Goal: Information Seeking & Learning: Learn about a topic

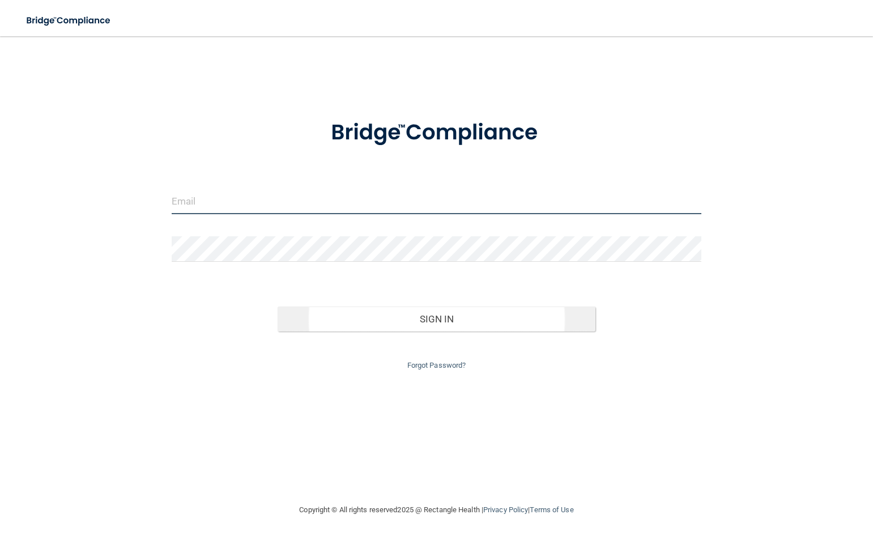
type input "[EMAIL_ADDRESS][DOMAIN_NAME]"
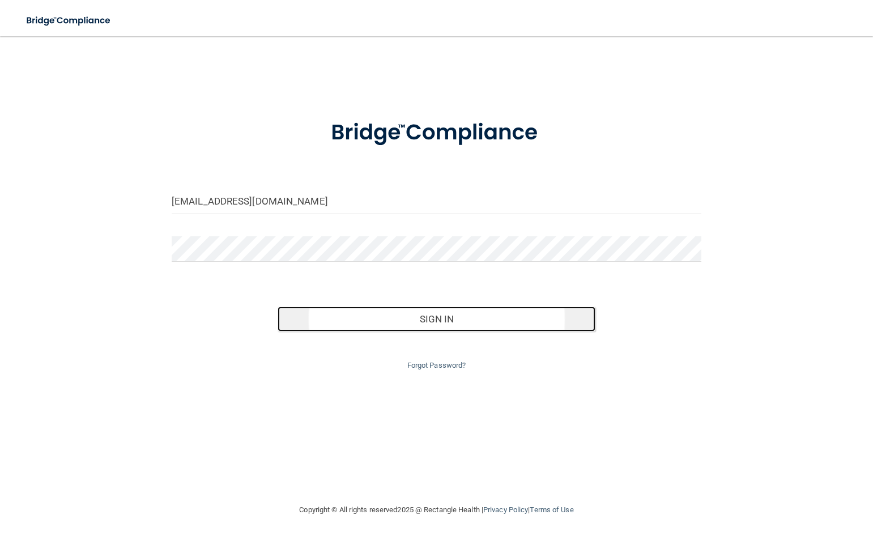
click at [422, 322] on button "Sign In" at bounding box center [437, 319] width 318 height 25
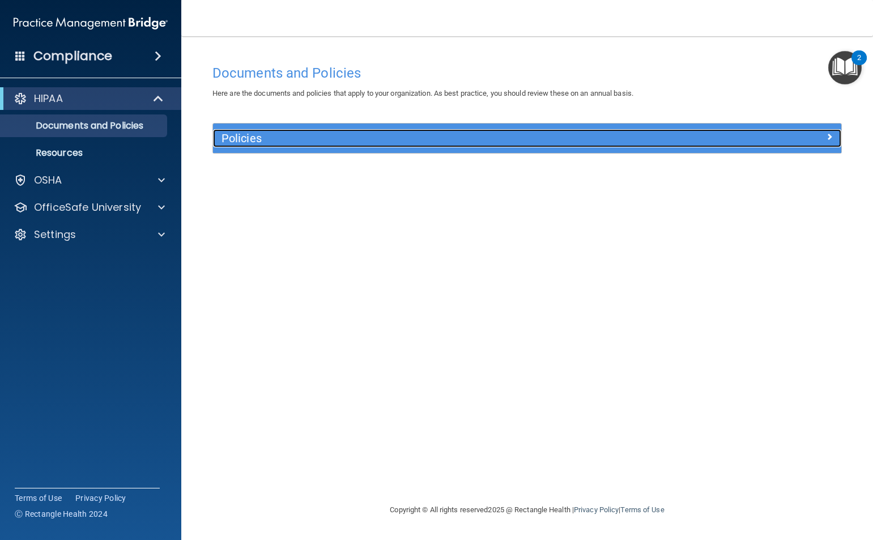
click at [255, 142] on h5 "Policies" at bounding box center [449, 138] width 454 height 12
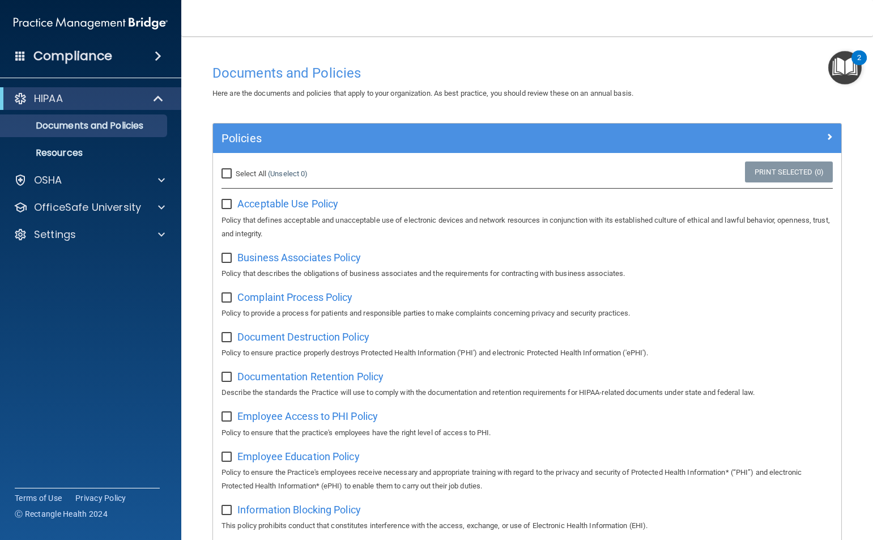
click at [231, 460] on input "checkbox" at bounding box center [228, 457] width 13 height 9
checkbox input "true"
click at [230, 417] on input "checkbox" at bounding box center [228, 417] width 13 height 9
checkbox input "true"
drag, startPoint x: 225, startPoint y: 379, endPoint x: 226, endPoint y: 357, distance: 21.5
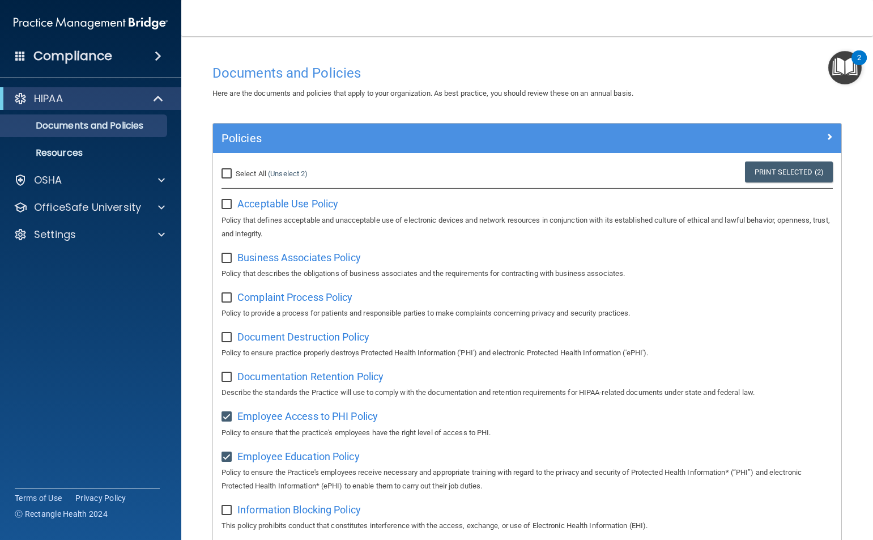
click at [225, 373] on label at bounding box center [229, 373] width 14 height 13
click at [225, 373] on input "checkbox" at bounding box center [228, 377] width 13 height 9
checkbox input "true"
click at [226, 340] on input "checkbox" at bounding box center [228, 337] width 13 height 9
checkbox input "true"
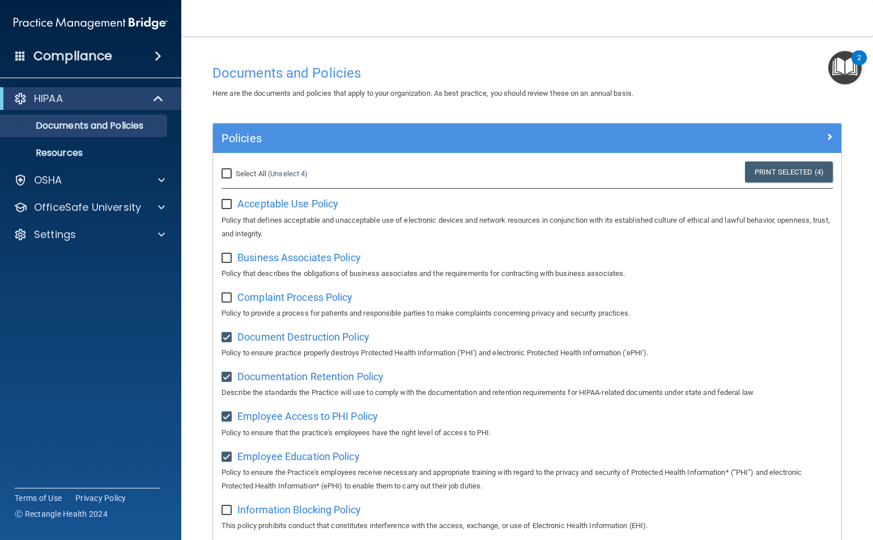
click at [224, 297] on input "checkbox" at bounding box center [228, 298] width 13 height 9
checkbox input "true"
click at [224, 254] on input "checkbox" at bounding box center [228, 258] width 13 height 9
checkbox input "true"
click at [223, 203] on input "checkbox" at bounding box center [228, 204] width 13 height 9
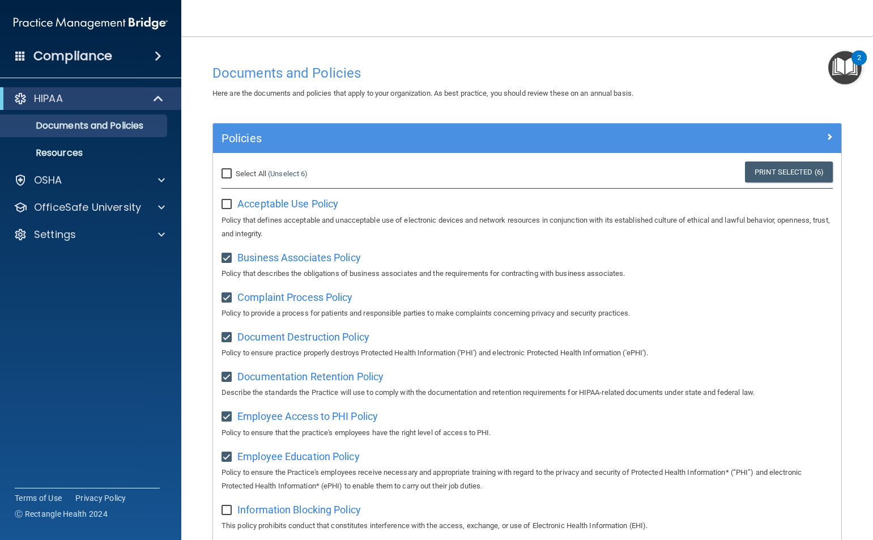
checkbox input "true"
click at [155, 97] on span at bounding box center [160, 99] width 10 height 14
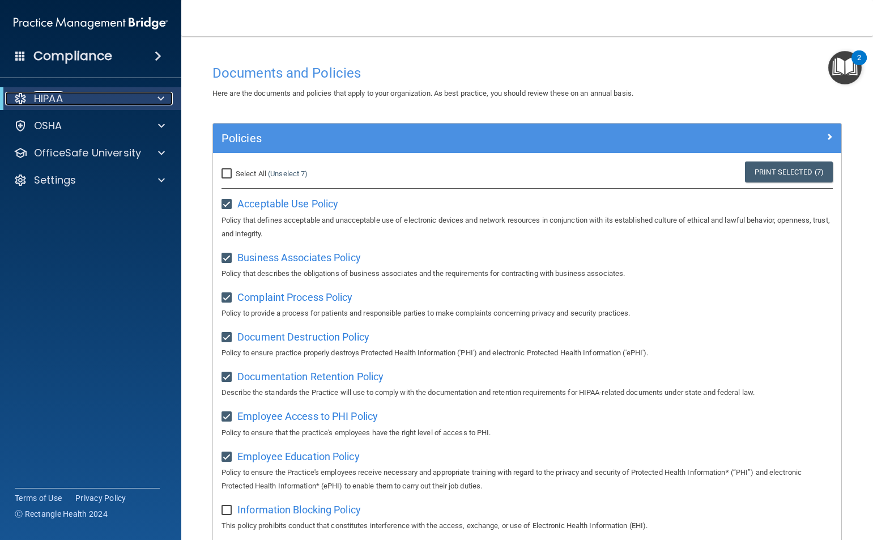
click at [162, 97] on span at bounding box center [161, 99] width 7 height 14
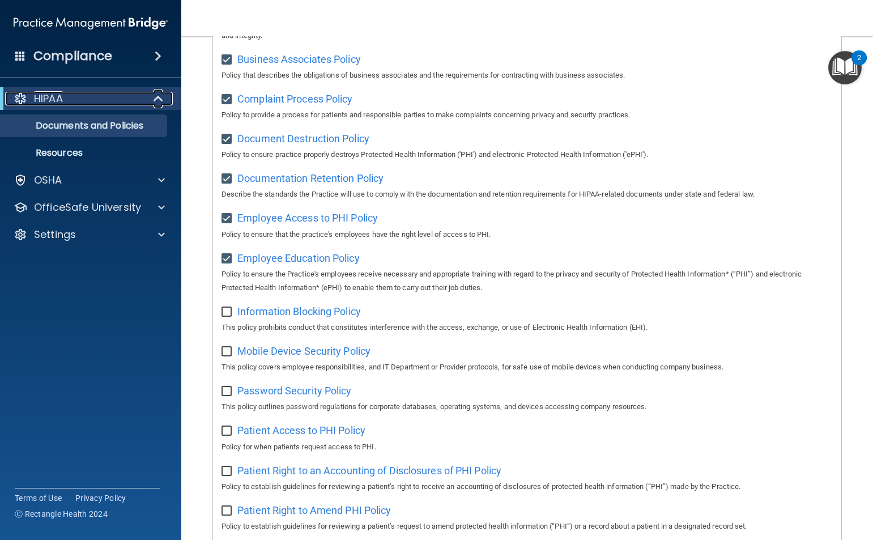
scroll to position [227, 0]
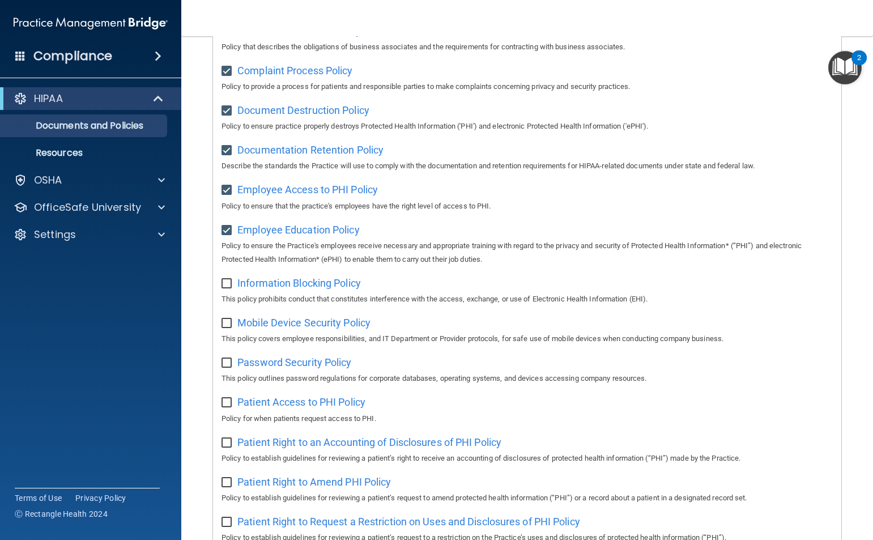
click at [227, 288] on input "checkbox" at bounding box center [228, 283] width 13 height 9
checkbox input "true"
click at [227, 328] on input "checkbox" at bounding box center [228, 323] width 13 height 9
checkbox input "true"
click at [226, 367] on input "checkbox" at bounding box center [228, 363] width 13 height 9
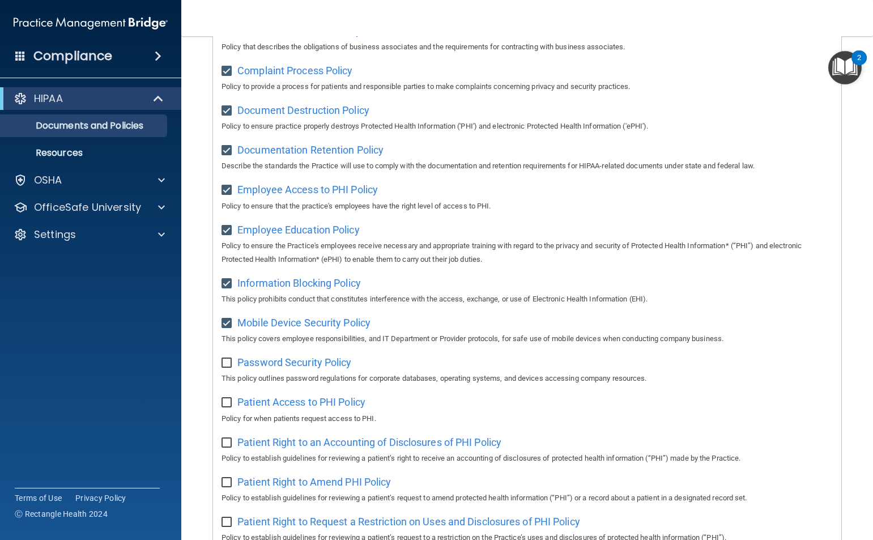
checkbox input "true"
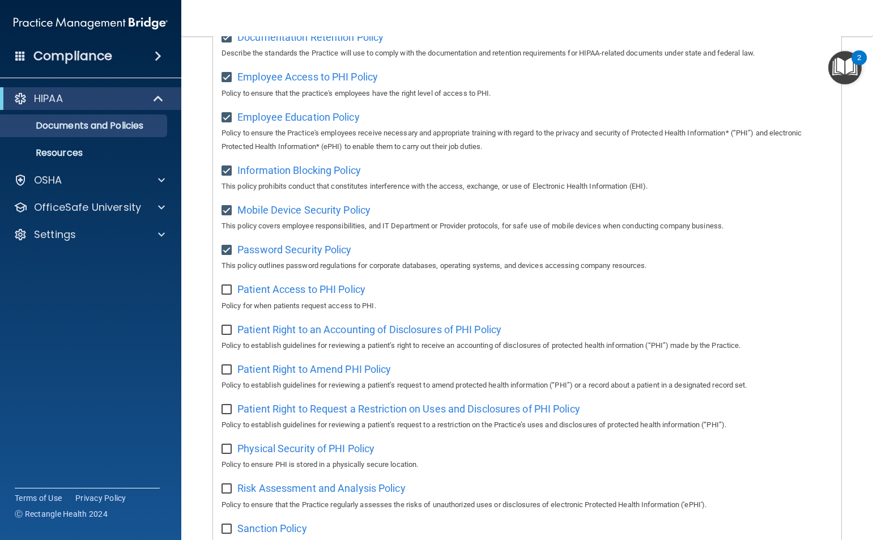
scroll to position [340, 0]
click at [266, 295] on span "Patient Access to PHI Policy" at bounding box center [301, 289] width 128 height 12
click at [226, 291] on input "checkbox" at bounding box center [228, 289] width 13 height 9
checkbox input "true"
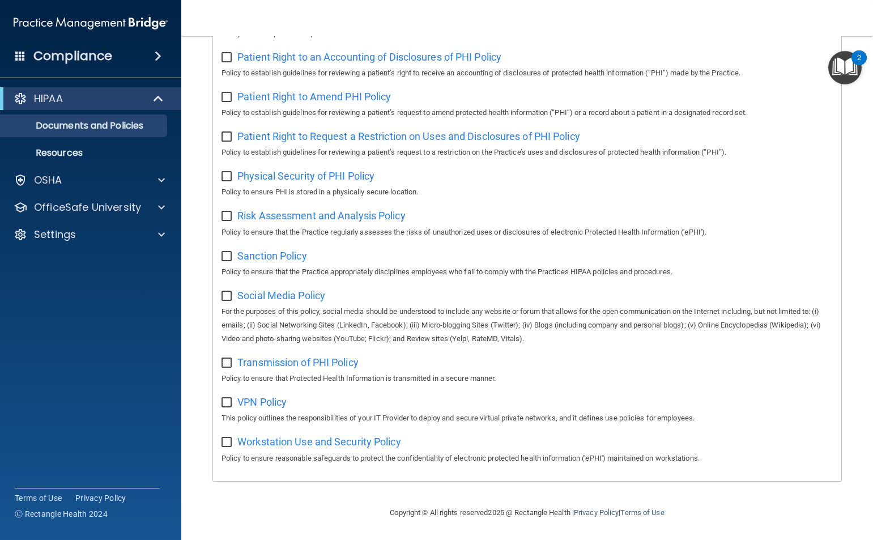
scroll to position [624, 0]
click at [226, 400] on input "checkbox" at bounding box center [228, 402] width 13 height 9
checkbox input "true"
click at [264, 401] on span "VPN Policy" at bounding box center [261, 402] width 49 height 12
click at [228, 441] on input "checkbox" at bounding box center [228, 442] width 13 height 9
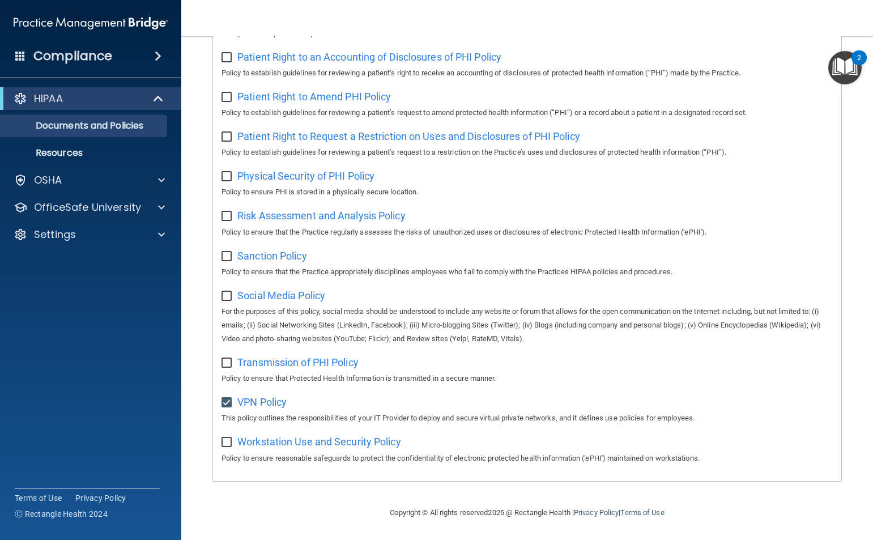
checkbox input "true"
click at [254, 440] on span "Workstation Use and Security Policy" at bounding box center [319, 442] width 164 height 12
click at [82, 151] on p "Resources" at bounding box center [84, 152] width 155 height 11
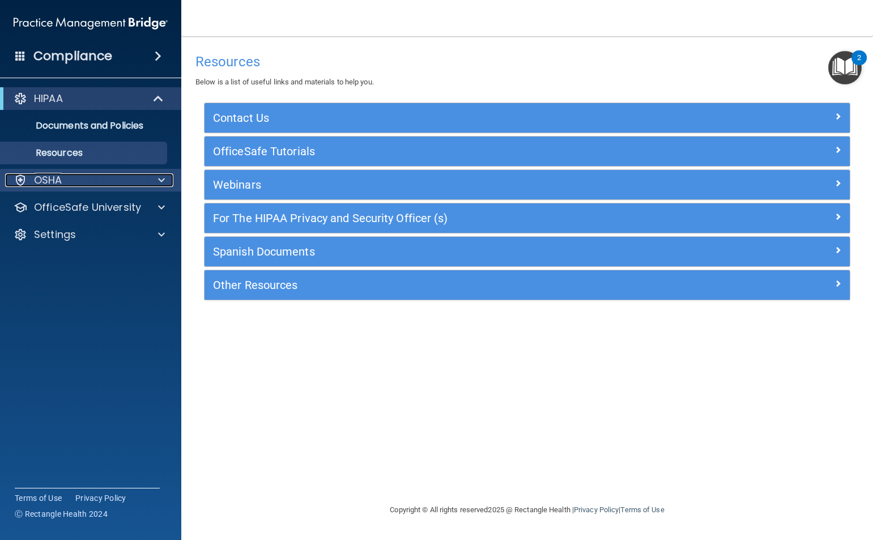
click at [156, 177] on div at bounding box center [160, 180] width 28 height 14
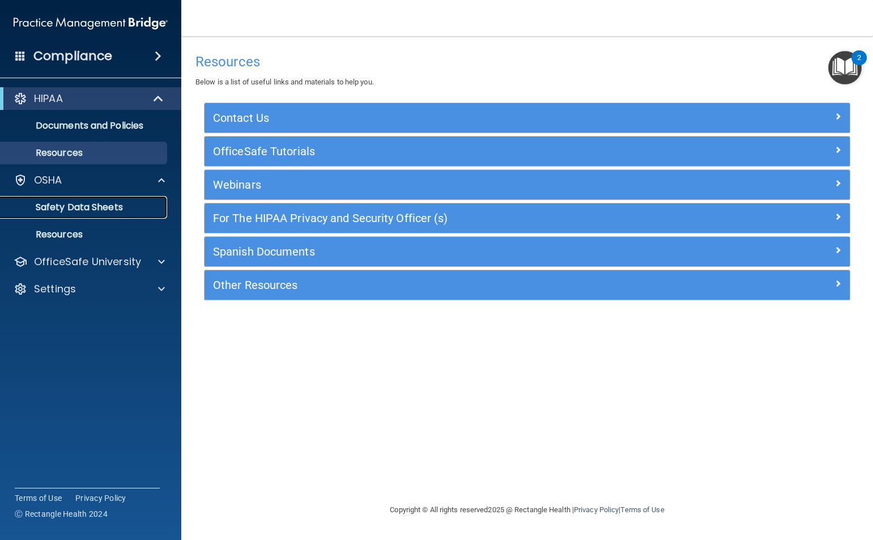
click at [106, 207] on p "Safety Data Sheets" at bounding box center [84, 207] width 155 height 11
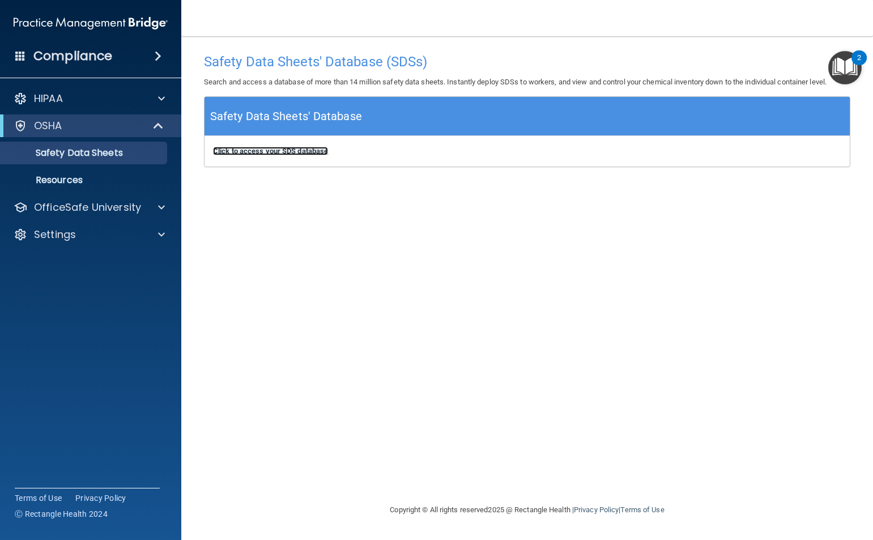
click at [262, 149] on b "Click to access your SDS database" at bounding box center [270, 151] width 115 height 9
click at [159, 123] on span at bounding box center [160, 126] width 10 height 14
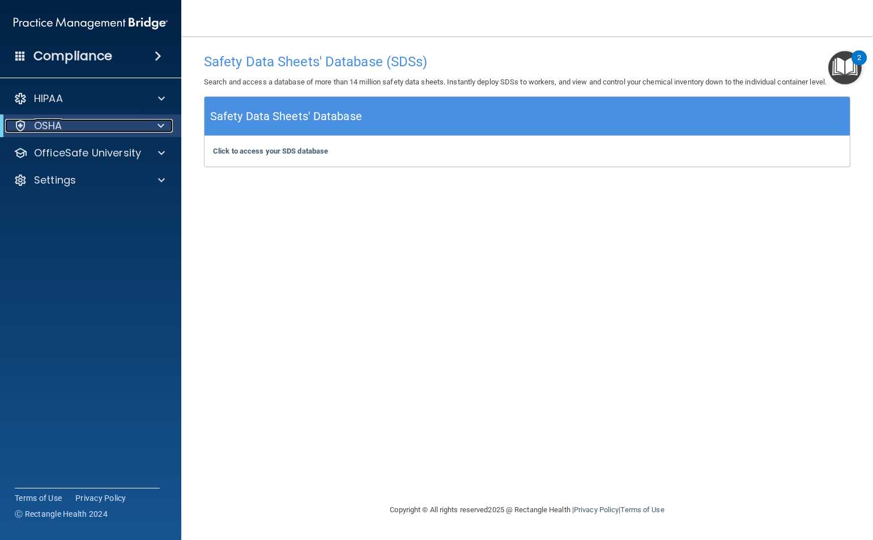
click at [159, 123] on span at bounding box center [161, 126] width 7 height 14
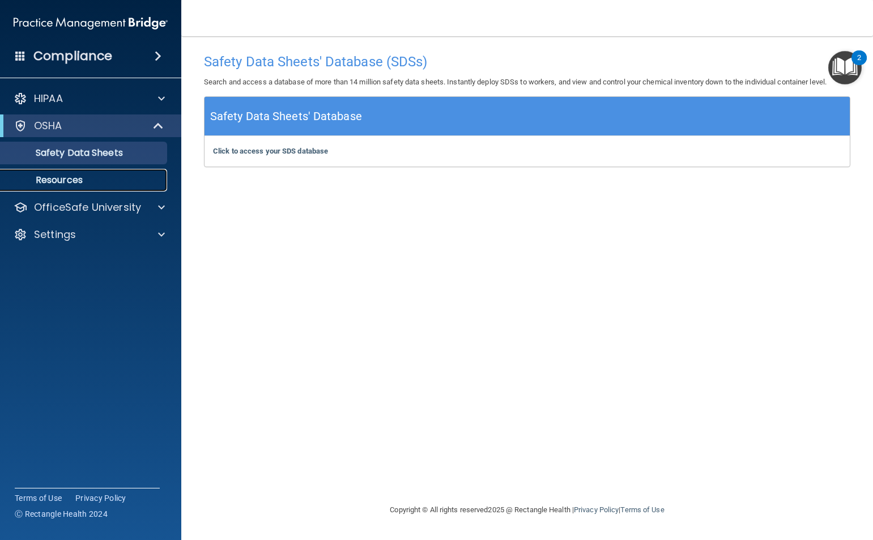
click at [75, 177] on p "Resources" at bounding box center [84, 180] width 155 height 11
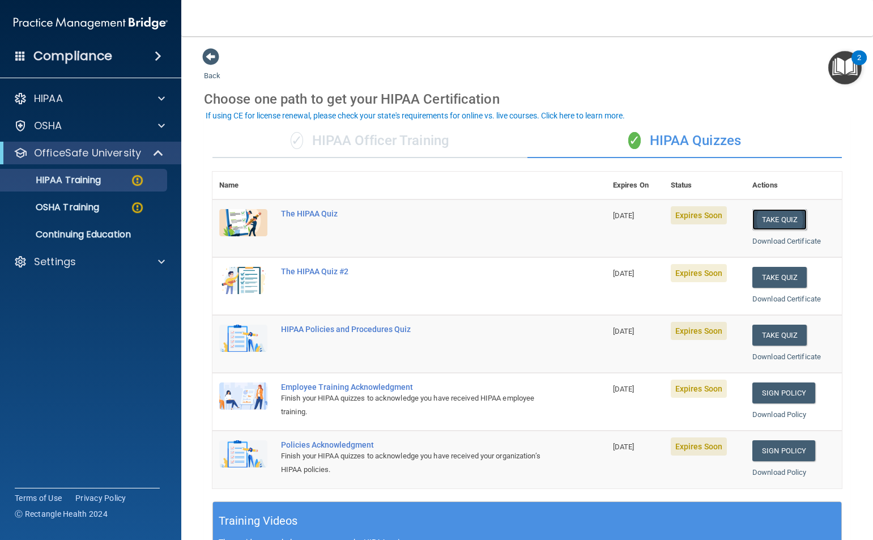
click at [762, 218] on button "Take Quiz" at bounding box center [780, 219] width 54 height 21
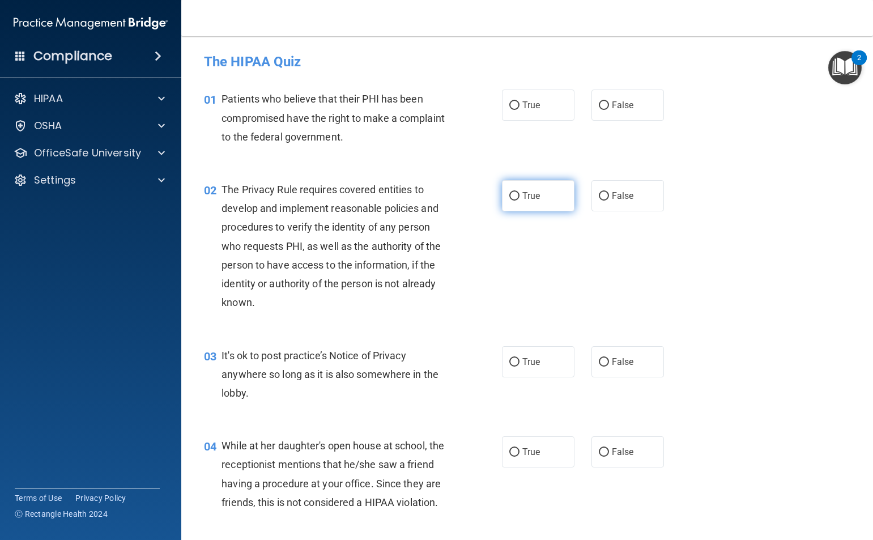
click at [511, 192] on input "True" at bounding box center [514, 196] width 10 height 9
radio input "true"
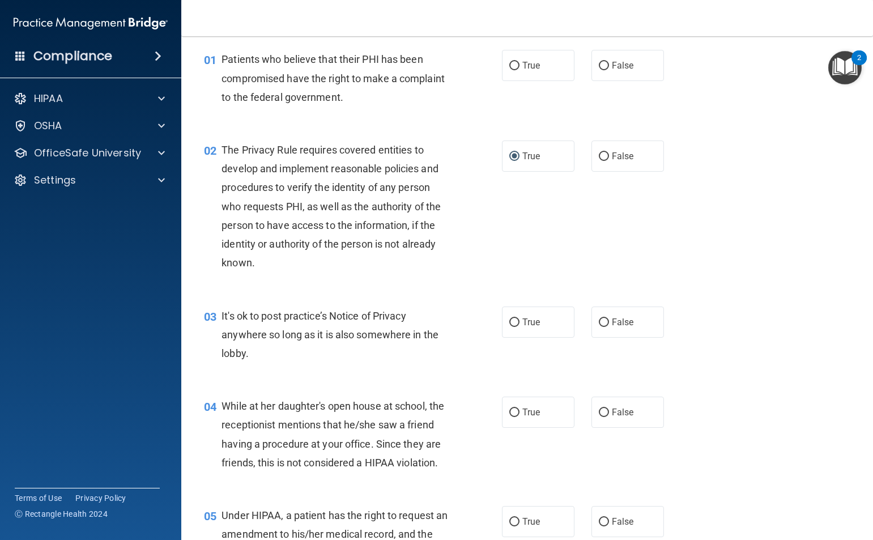
scroll to position [57, 0]
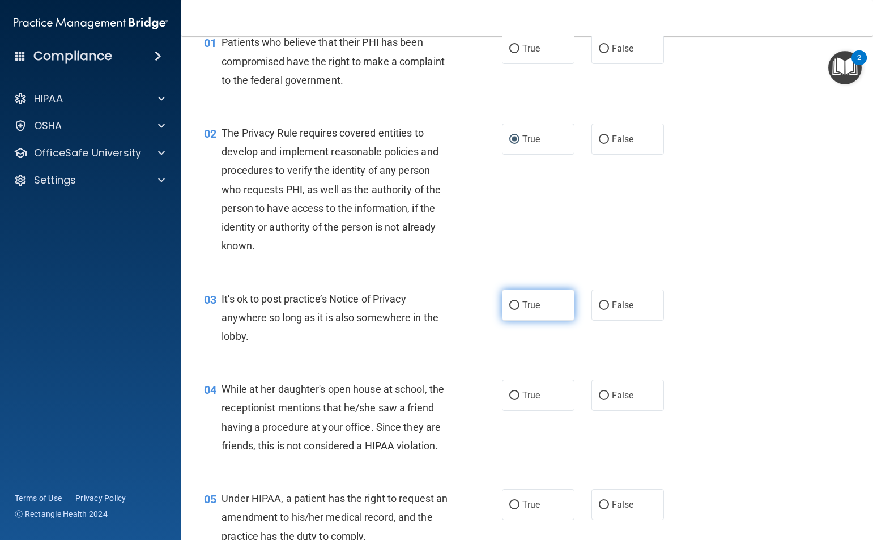
click at [509, 304] on input "True" at bounding box center [514, 305] width 10 height 9
radio input "true"
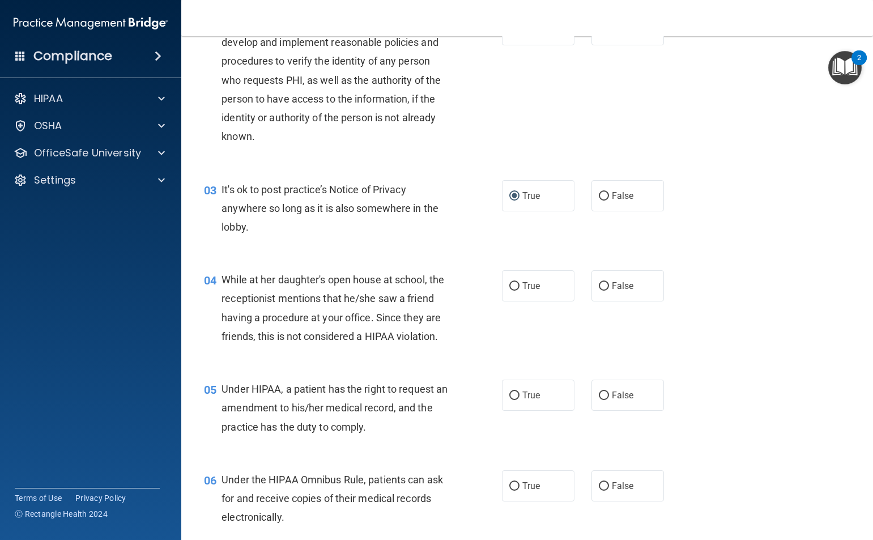
scroll to position [170, 0]
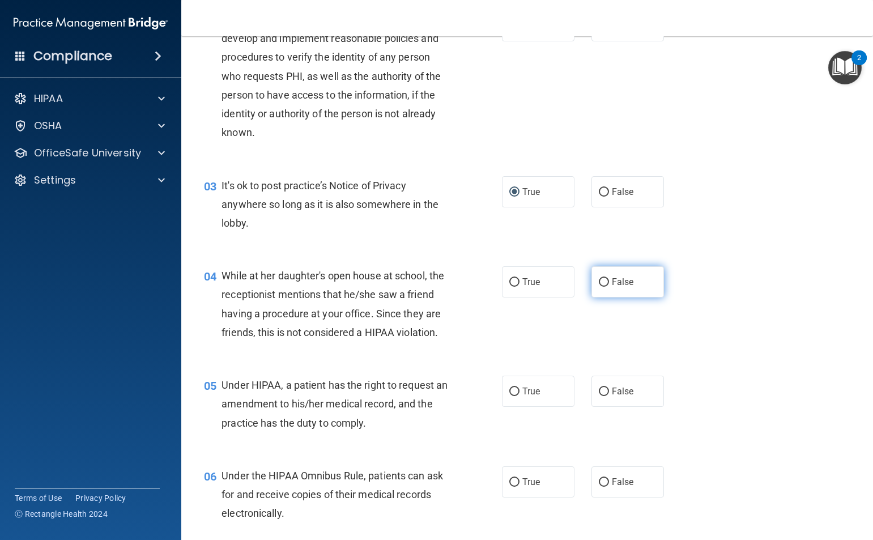
click at [599, 282] on input "False" at bounding box center [604, 282] width 10 height 9
radio input "true"
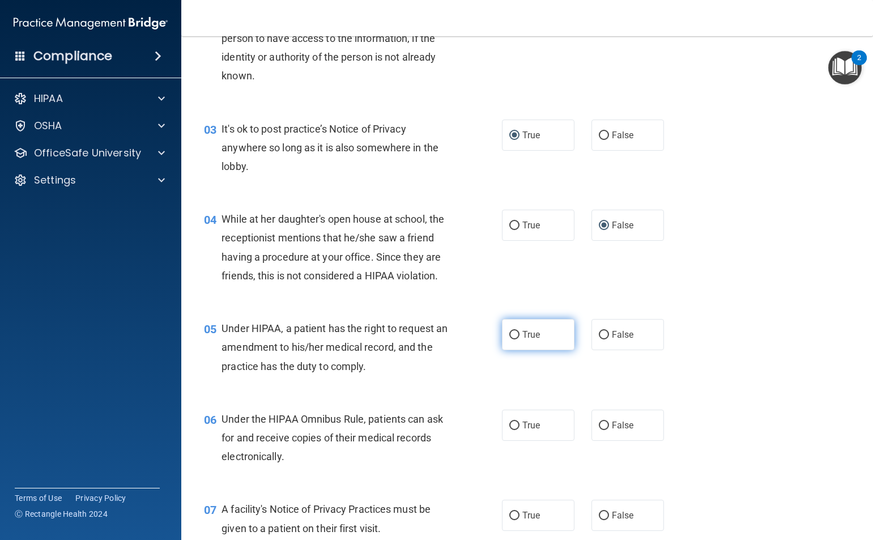
click at [511, 339] on input "True" at bounding box center [514, 335] width 10 height 9
radio input "true"
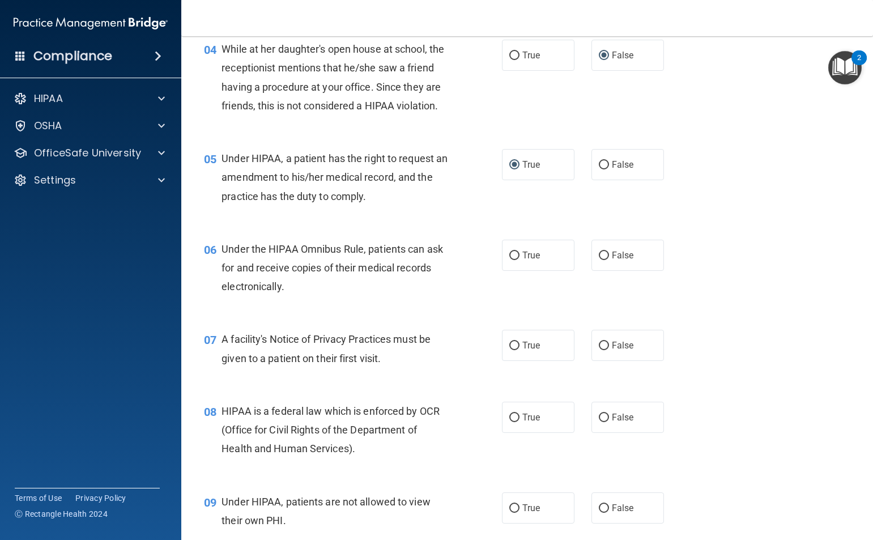
scroll to position [453, 0]
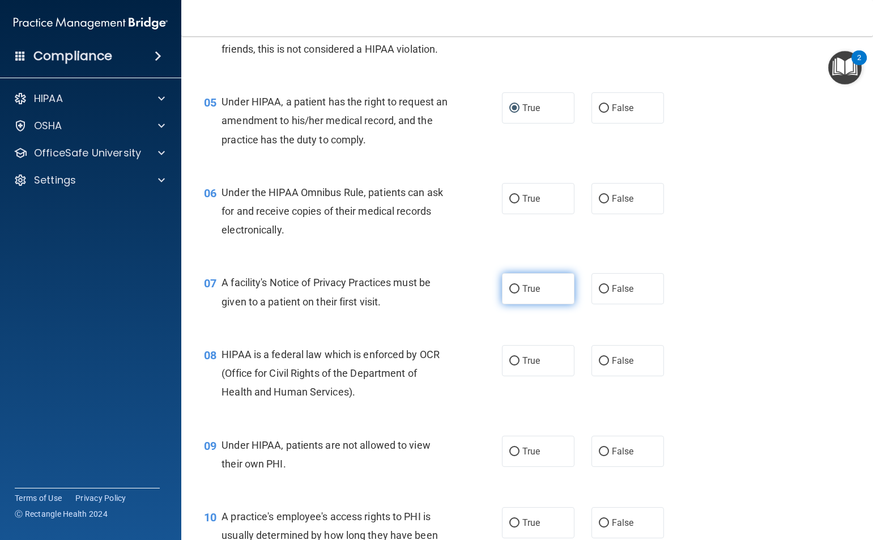
click at [510, 294] on input "True" at bounding box center [514, 289] width 10 height 9
radio input "true"
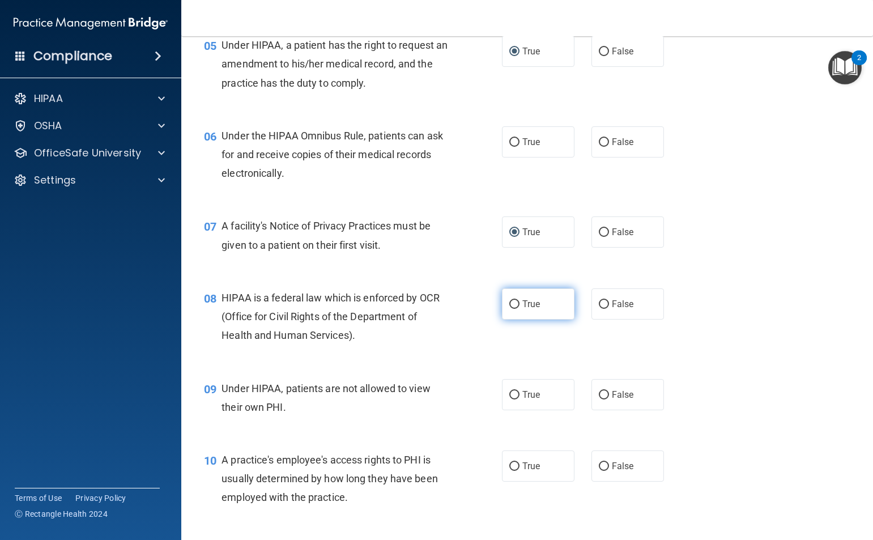
click at [511, 309] on input "True" at bounding box center [514, 304] width 10 height 9
radio input "true"
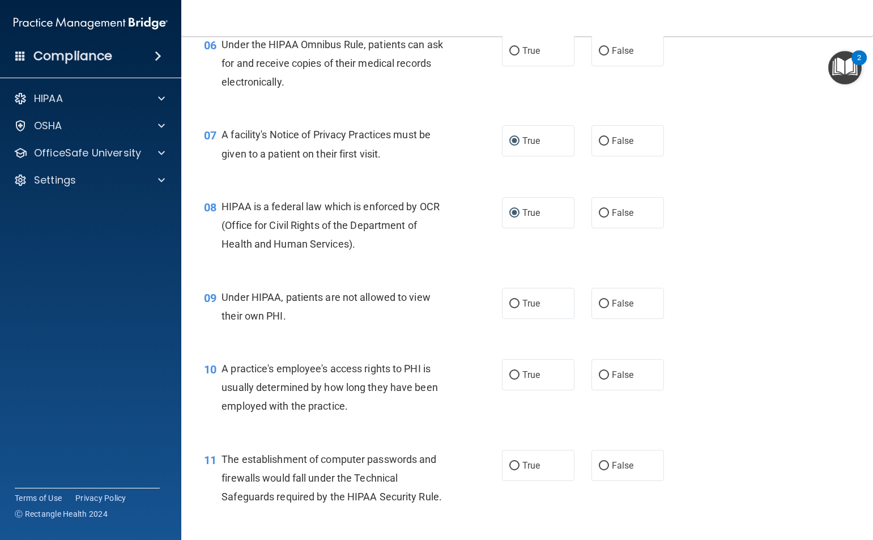
scroll to position [623, 0]
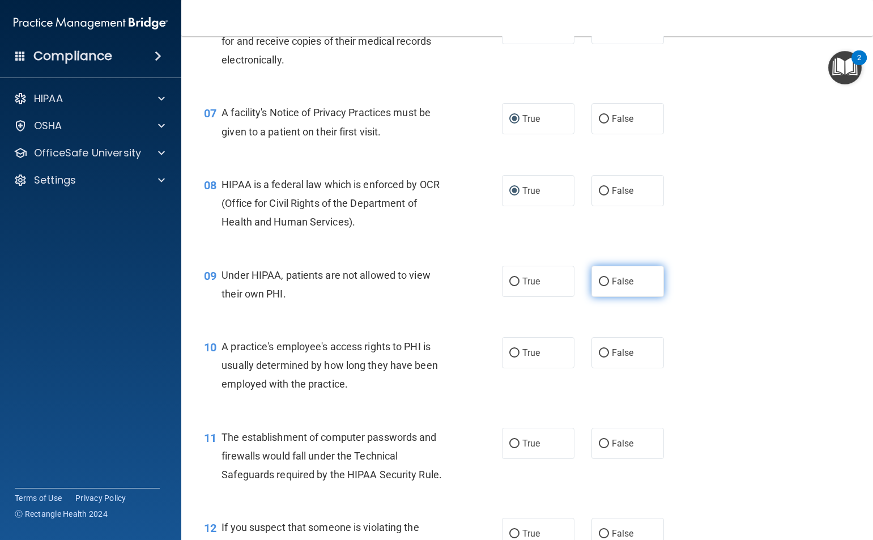
click at [599, 286] on input "False" at bounding box center [604, 282] width 10 height 9
radio input "true"
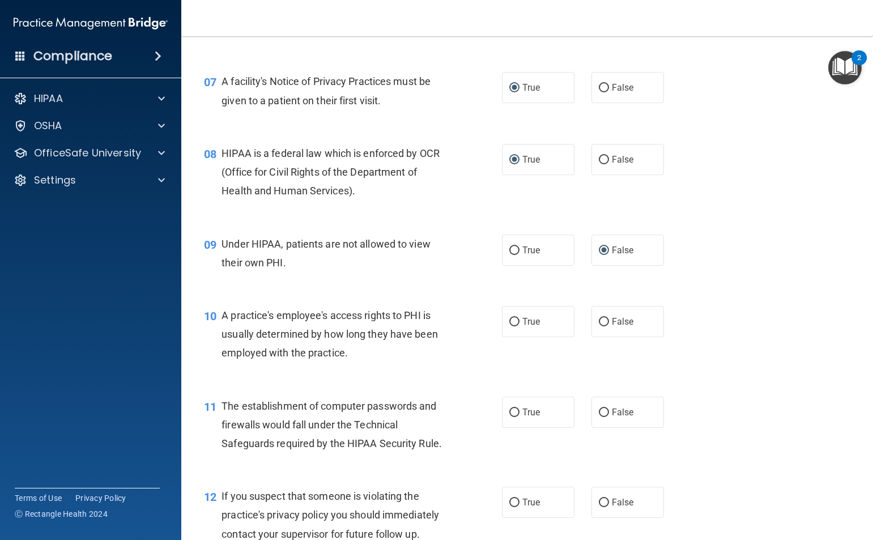
scroll to position [680, 0]
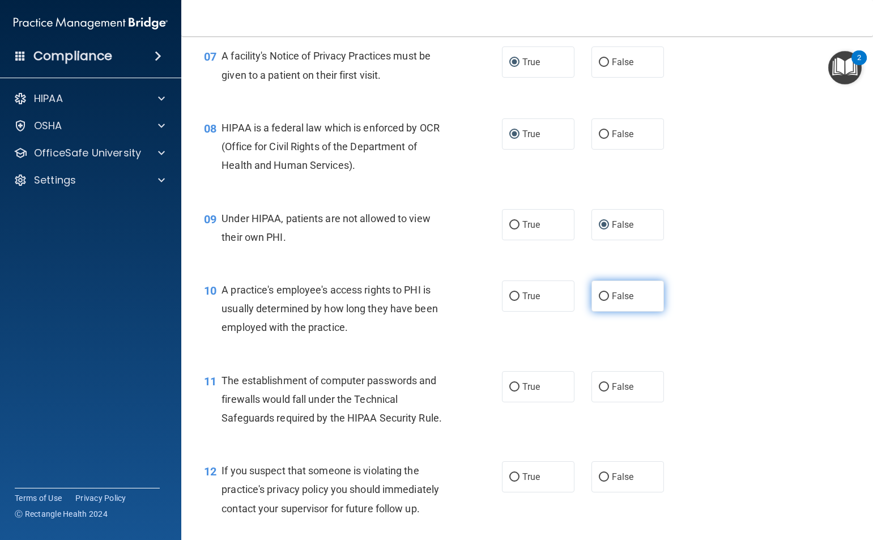
click at [599, 301] on input "False" at bounding box center [604, 296] width 10 height 9
radio input "true"
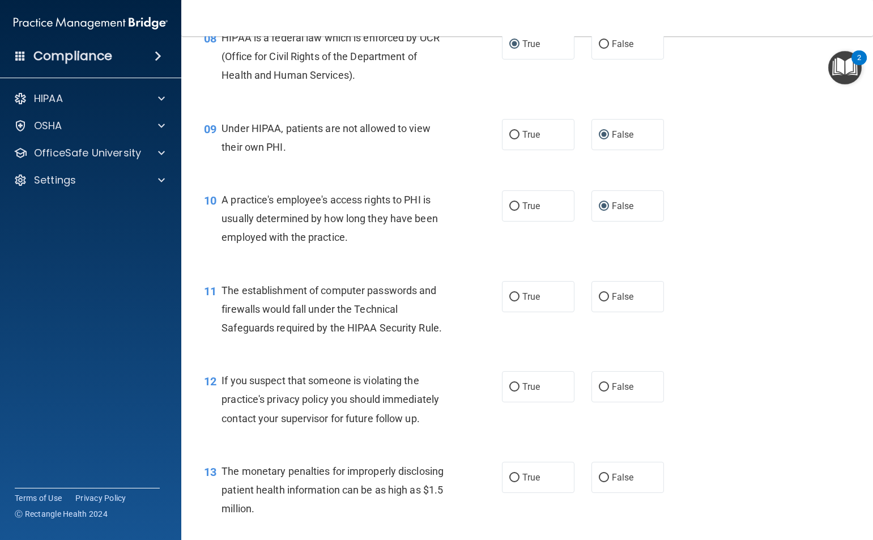
scroll to position [793, 0]
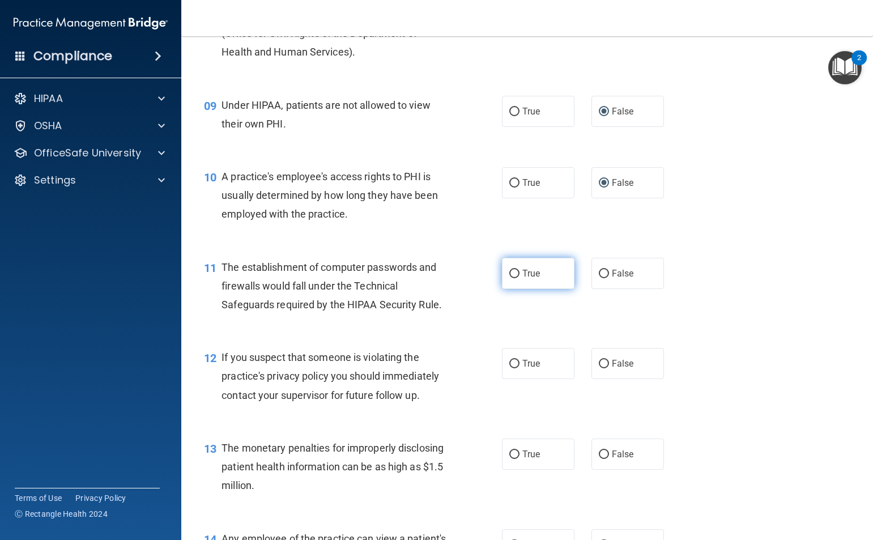
click at [513, 278] on input "True" at bounding box center [514, 274] width 10 height 9
radio input "true"
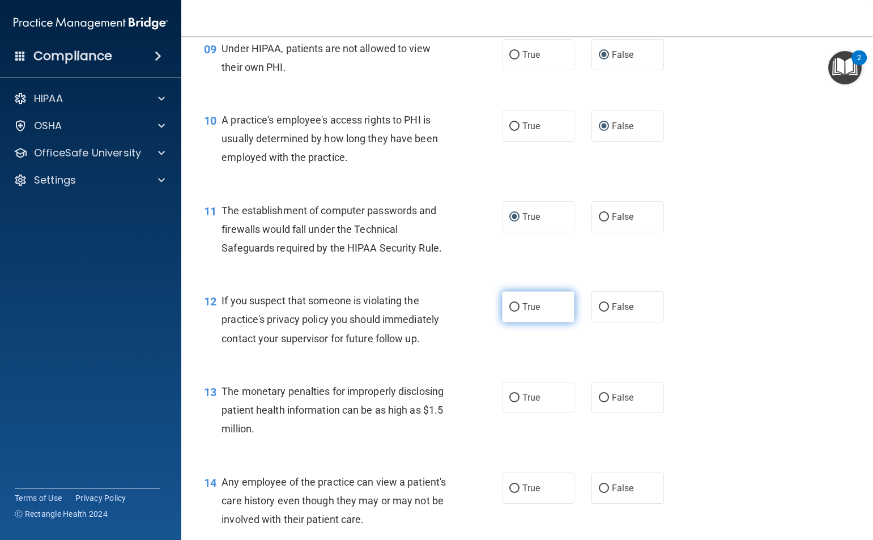
click at [509, 312] on input "True" at bounding box center [514, 307] width 10 height 9
radio input "true"
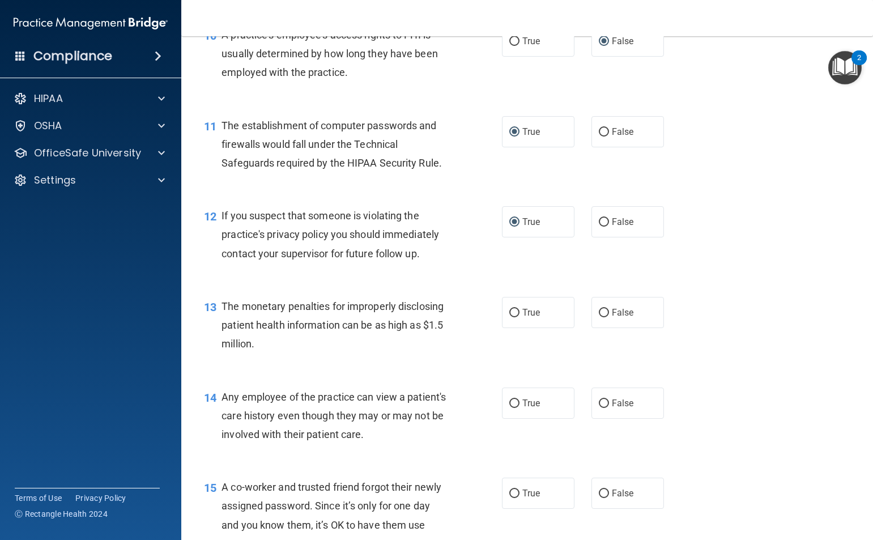
scroll to position [963, 0]
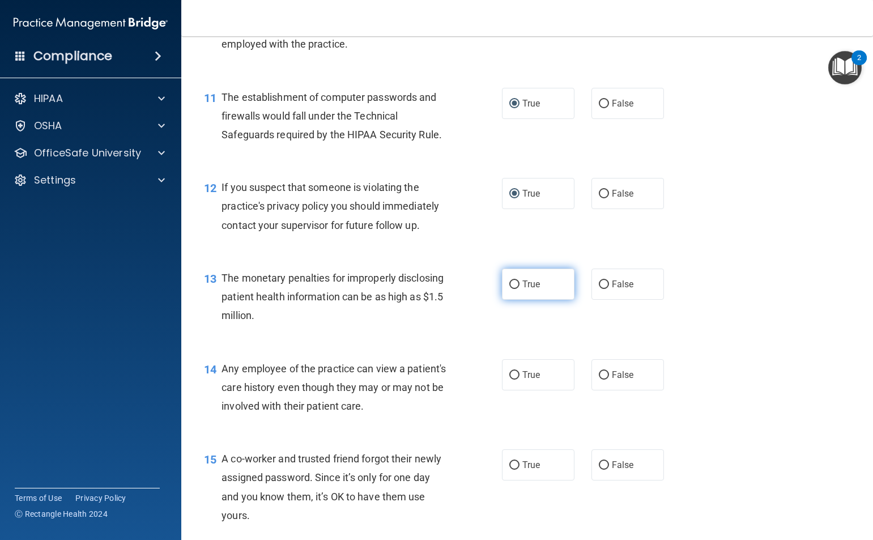
click at [511, 289] on input "True" at bounding box center [514, 285] width 10 height 9
radio input "true"
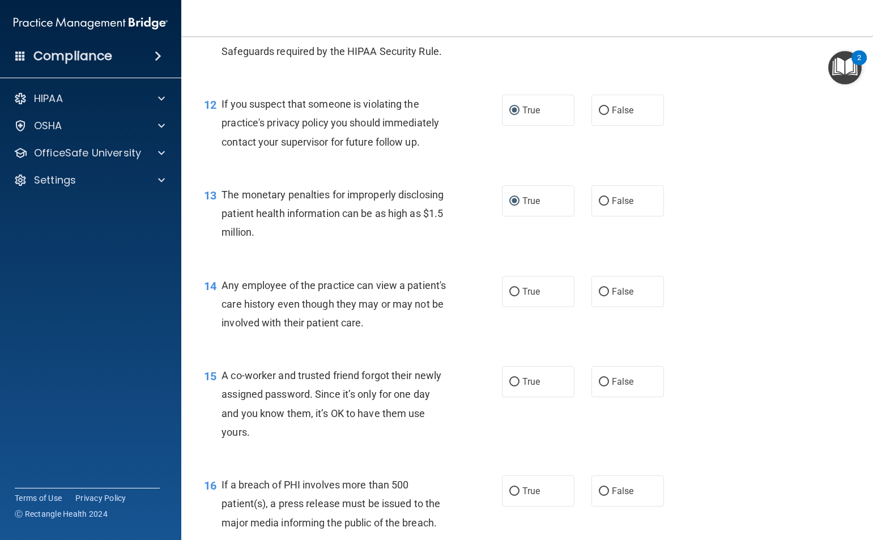
scroll to position [1077, 0]
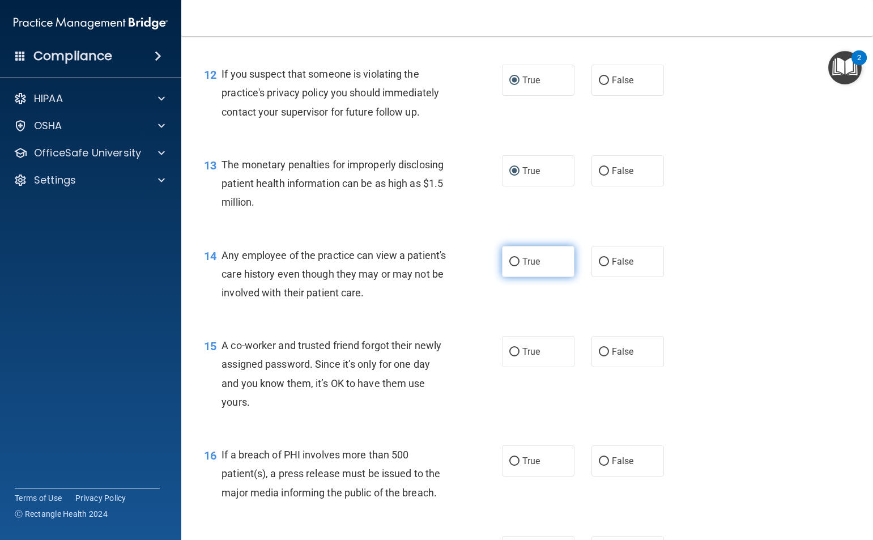
click at [509, 266] on input "True" at bounding box center [514, 262] width 10 height 9
radio input "true"
click at [601, 356] on input "False" at bounding box center [604, 352] width 10 height 9
radio input "true"
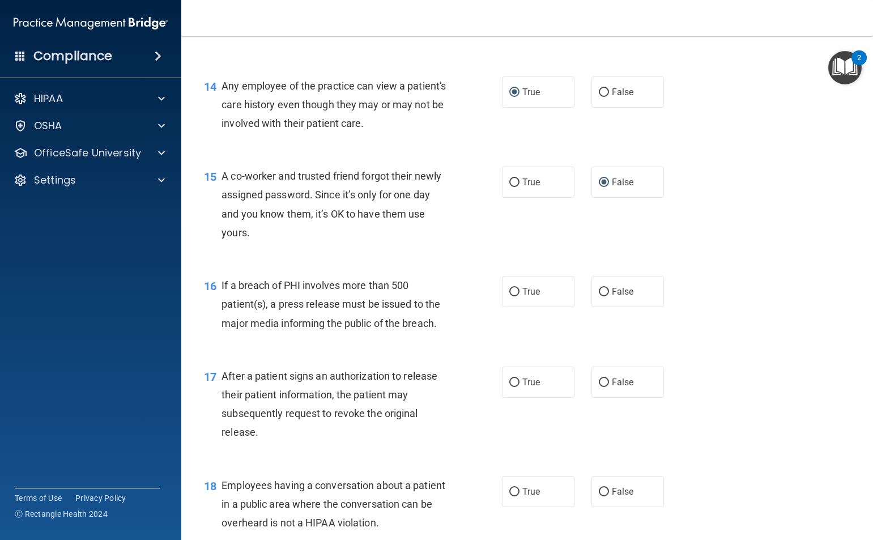
scroll to position [1247, 0]
click at [509, 296] on input "True" at bounding box center [514, 291] width 10 height 9
radio input "true"
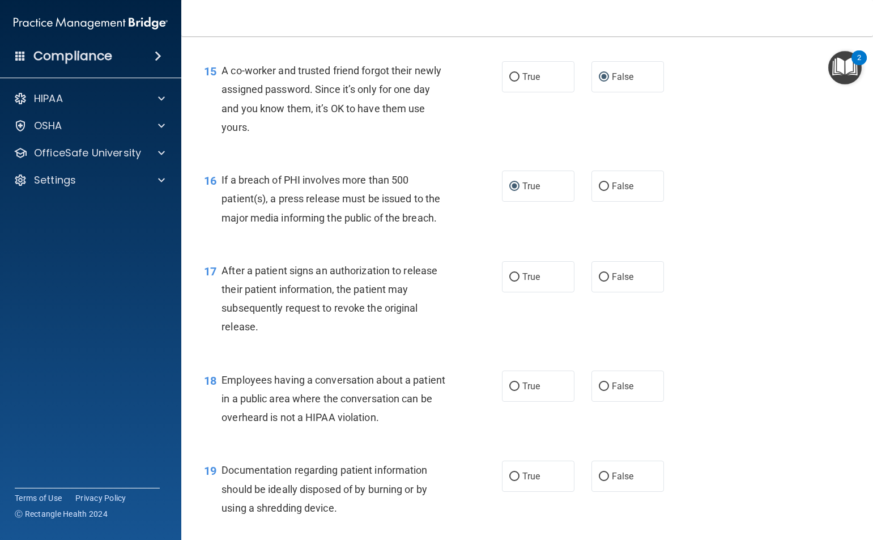
scroll to position [1360, 0]
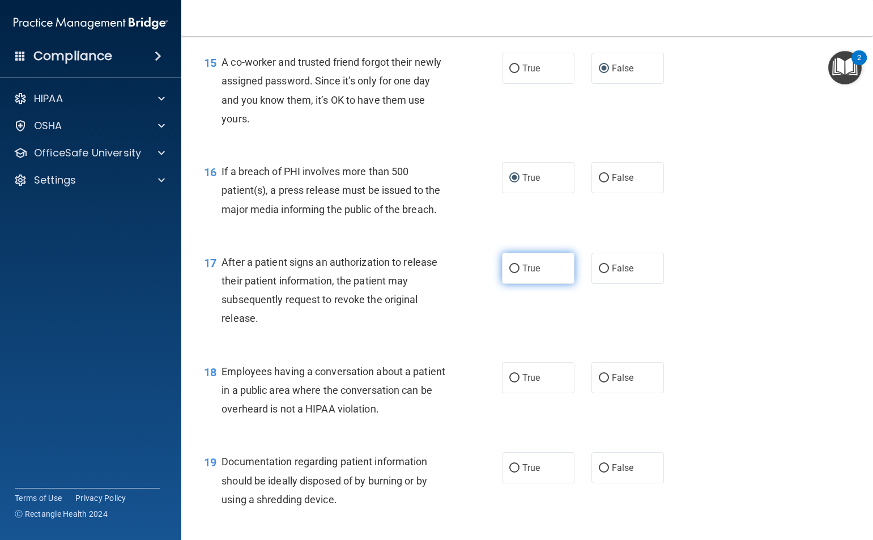
click at [509, 273] on input "True" at bounding box center [514, 269] width 10 height 9
radio input "true"
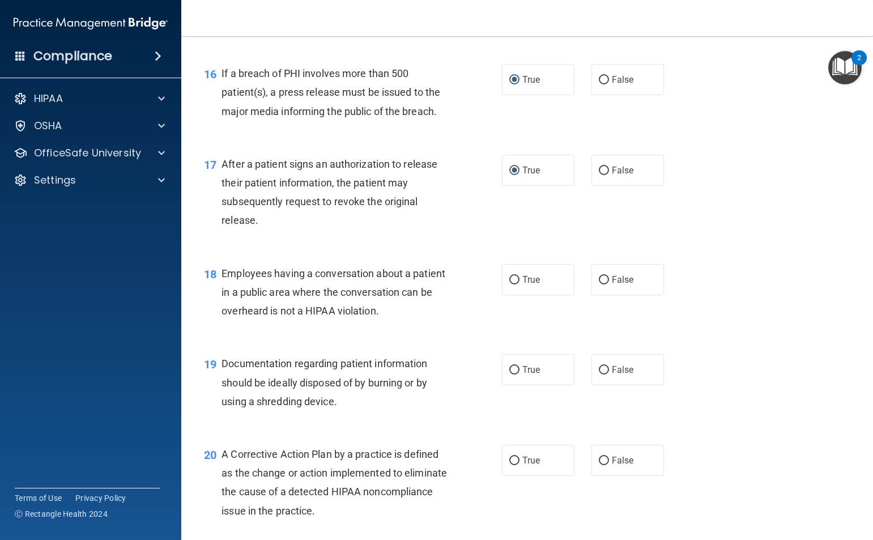
scroll to position [1473, 0]
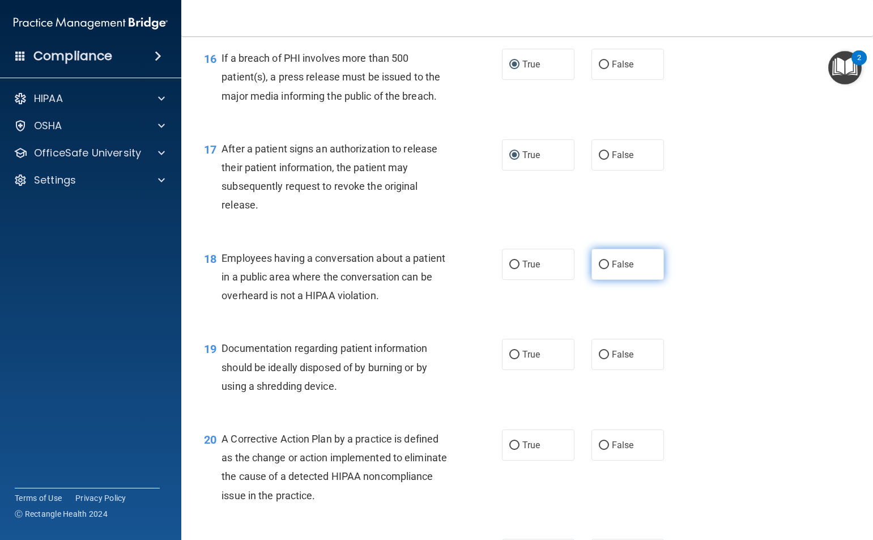
click at [599, 269] on input "False" at bounding box center [604, 265] width 10 height 9
radio input "true"
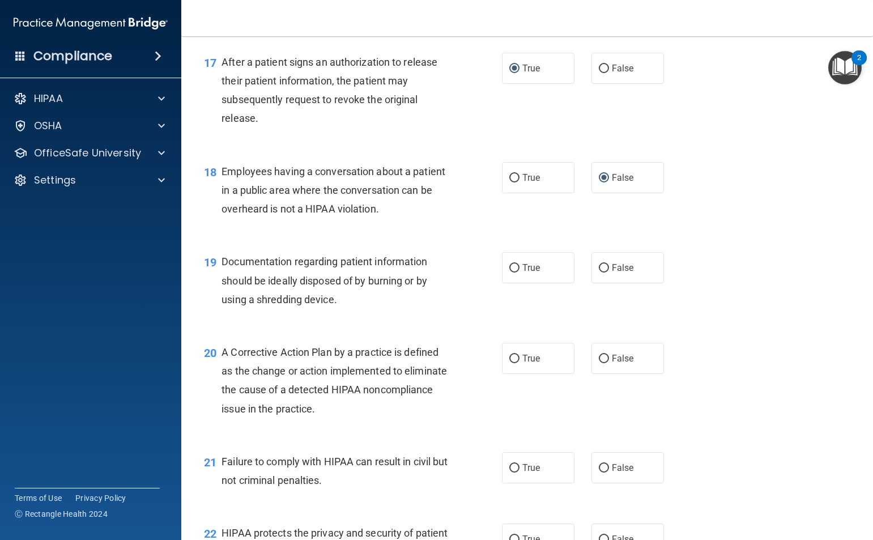
scroll to position [1587, 0]
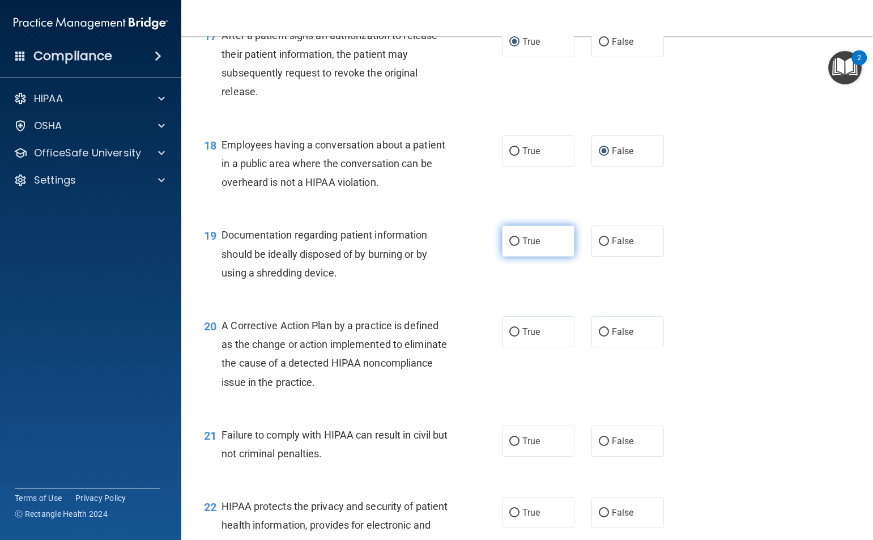
click at [509, 246] on input "True" at bounding box center [514, 241] width 10 height 9
radio input "true"
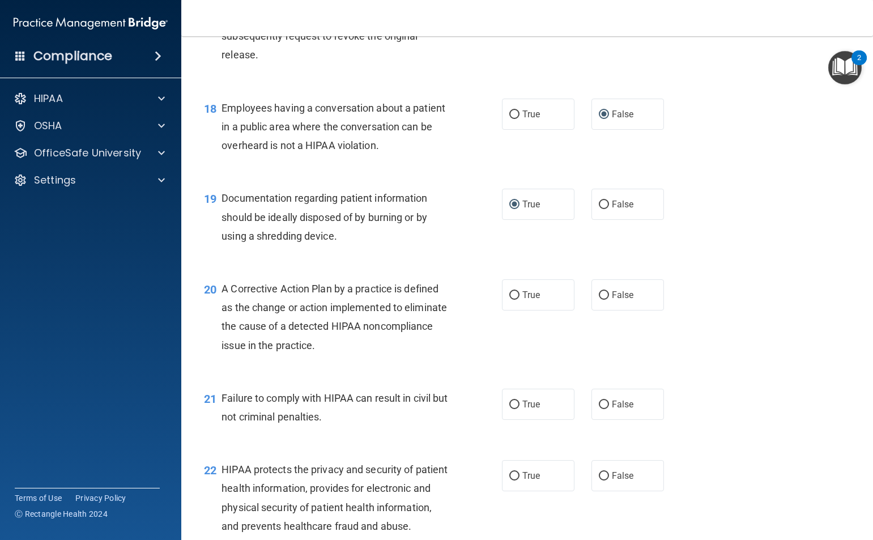
scroll to position [1643, 0]
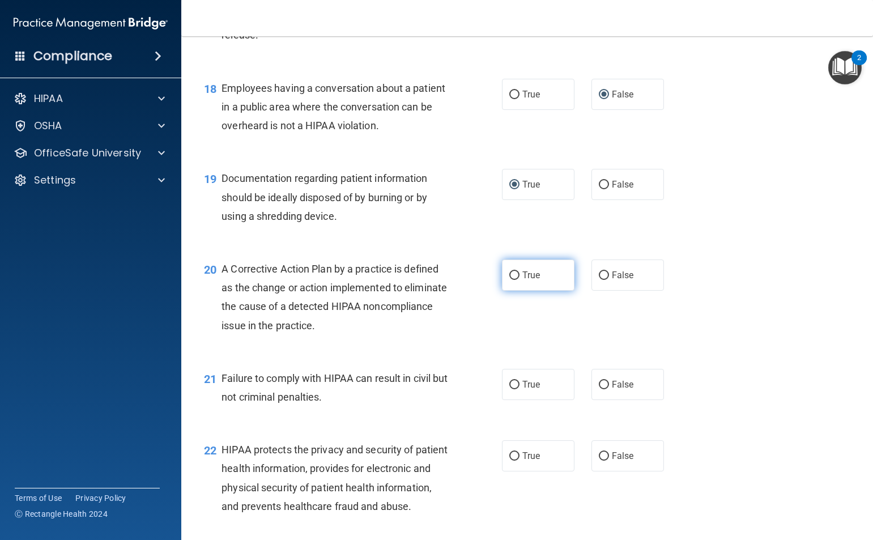
click at [511, 280] on input "True" at bounding box center [514, 275] width 10 height 9
radio input "true"
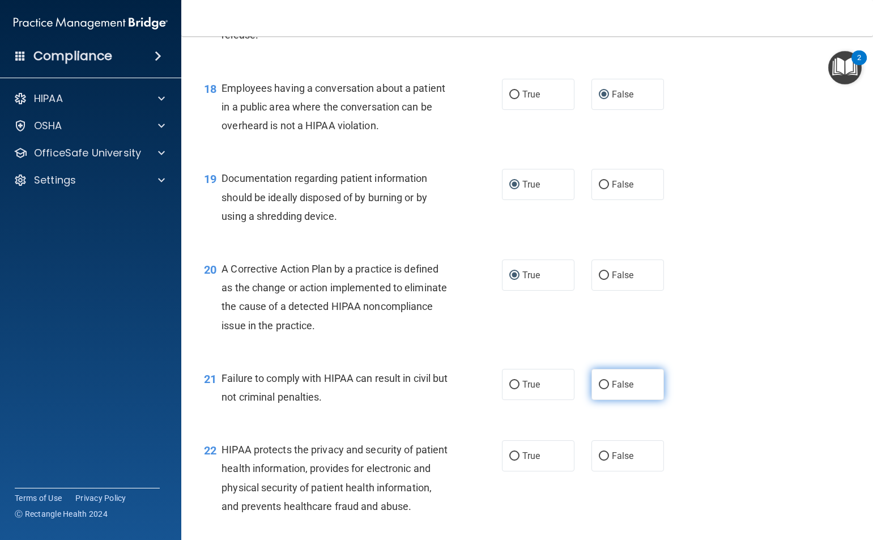
click at [602, 389] on input "False" at bounding box center [604, 385] width 10 height 9
radio input "true"
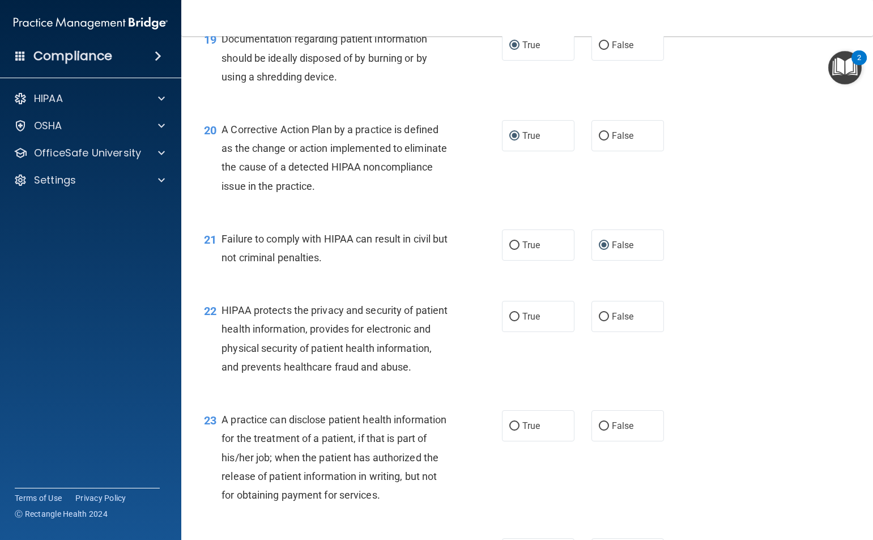
scroll to position [1813, 0]
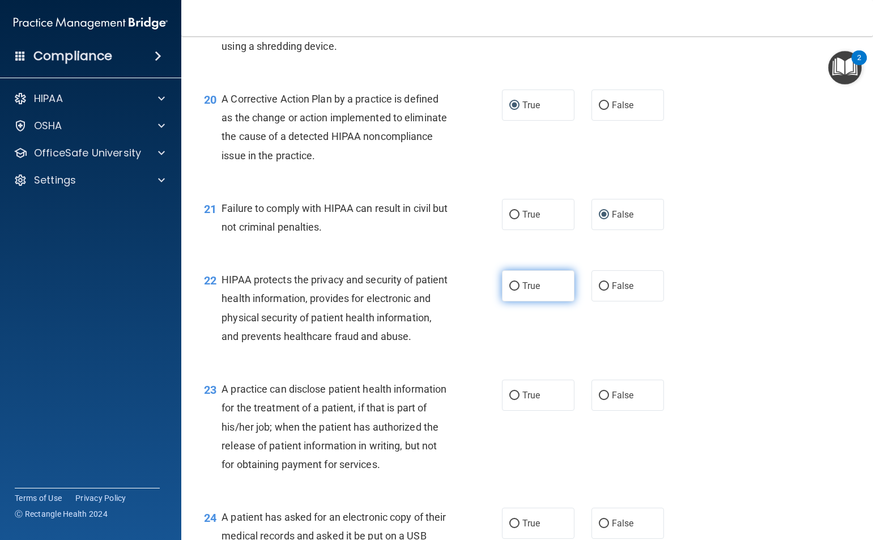
click at [509, 291] on input "True" at bounding box center [514, 286] width 10 height 9
radio input "true"
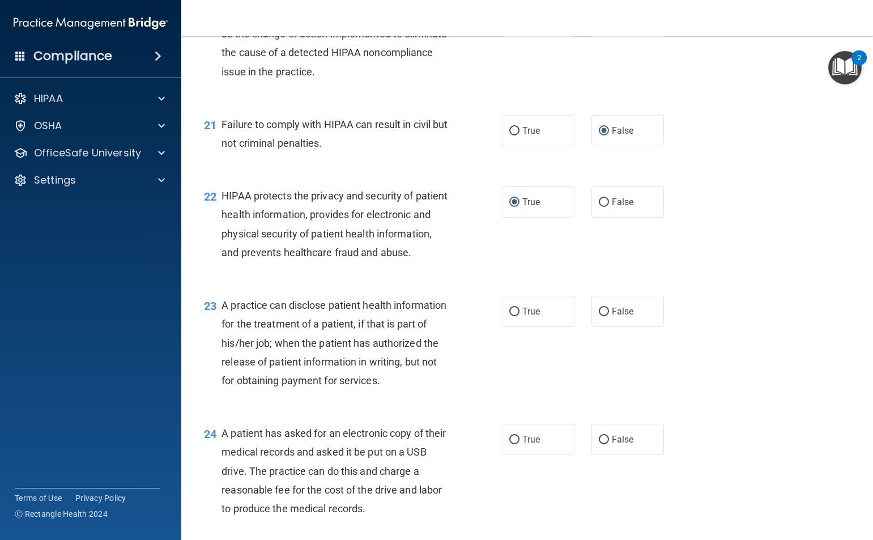
scroll to position [1927, 0]
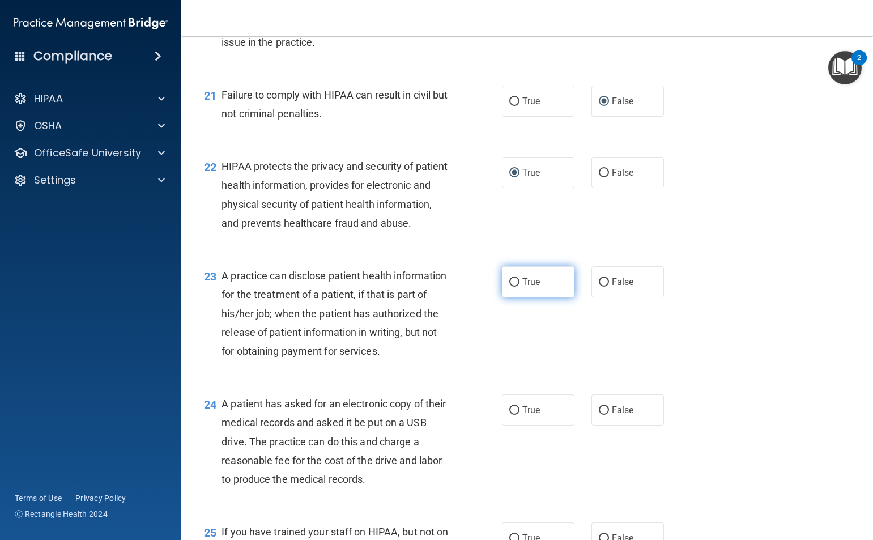
click at [509, 287] on input "True" at bounding box center [514, 282] width 10 height 9
radio input "true"
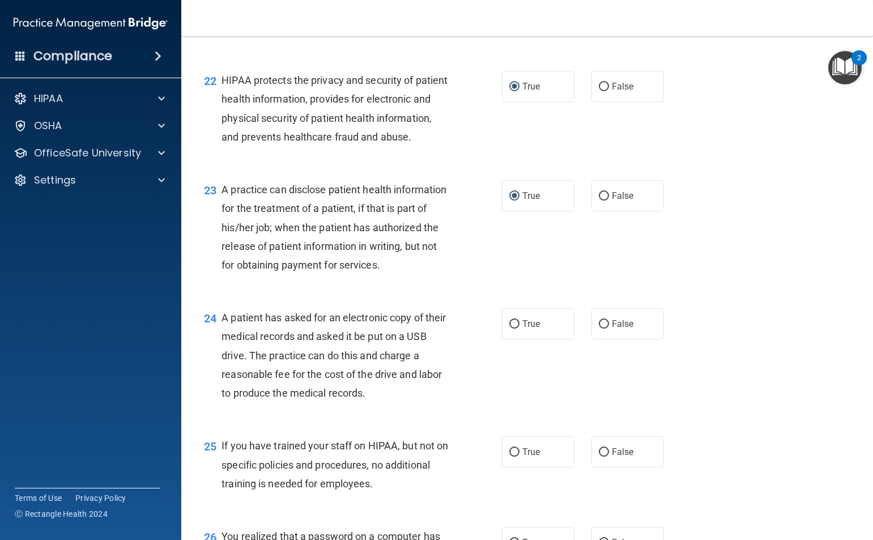
scroll to position [2097, 0]
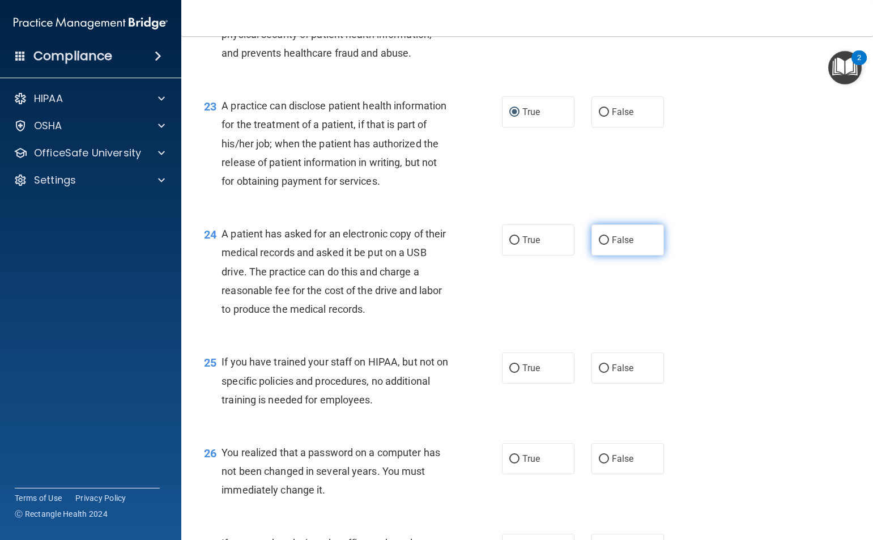
click at [600, 245] on input "False" at bounding box center [604, 240] width 10 height 9
radio input "true"
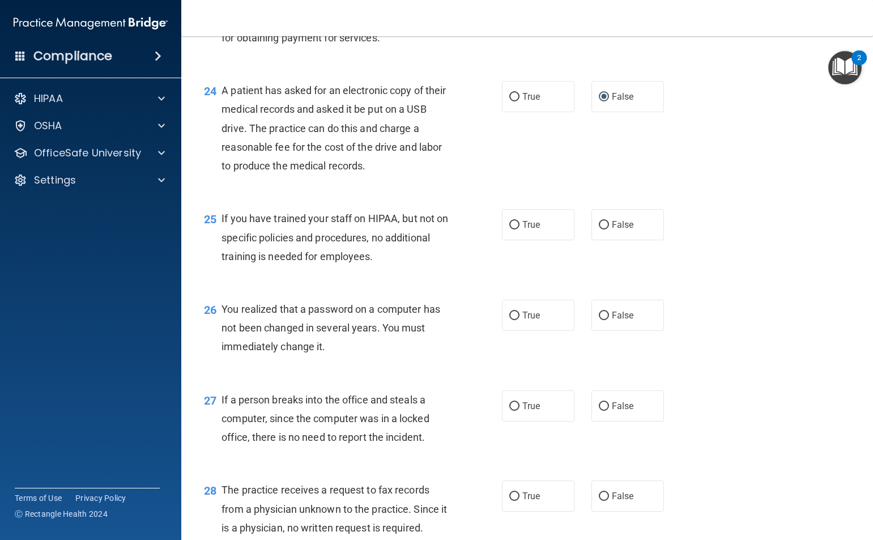
scroll to position [2267, 0]
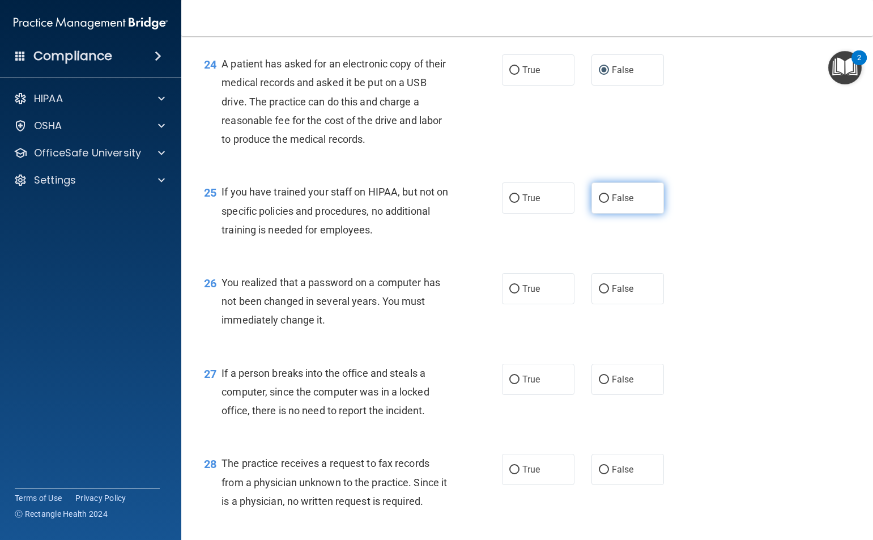
click at [599, 203] on input "False" at bounding box center [604, 198] width 10 height 9
radio input "true"
click at [599, 294] on input "False" at bounding box center [604, 289] width 10 height 9
radio input "true"
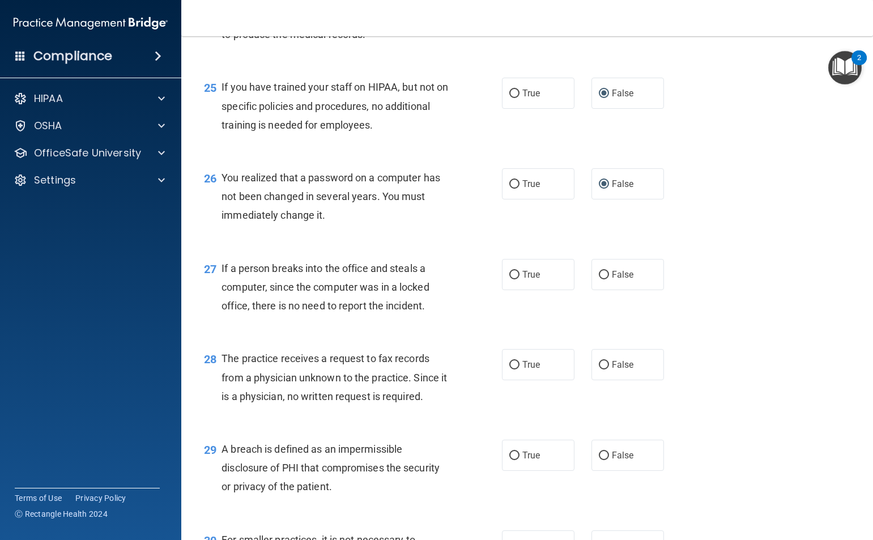
scroll to position [2380, 0]
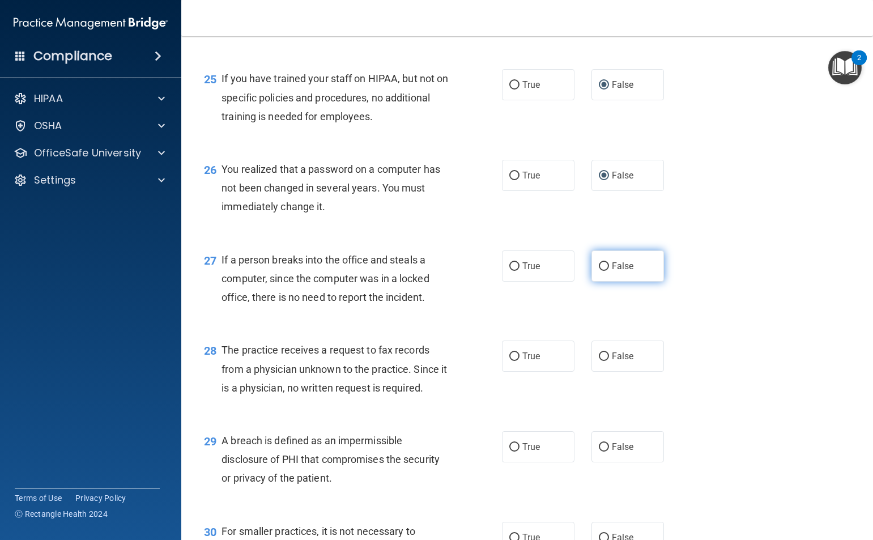
click at [600, 271] on input "False" at bounding box center [604, 266] width 10 height 9
radio input "true"
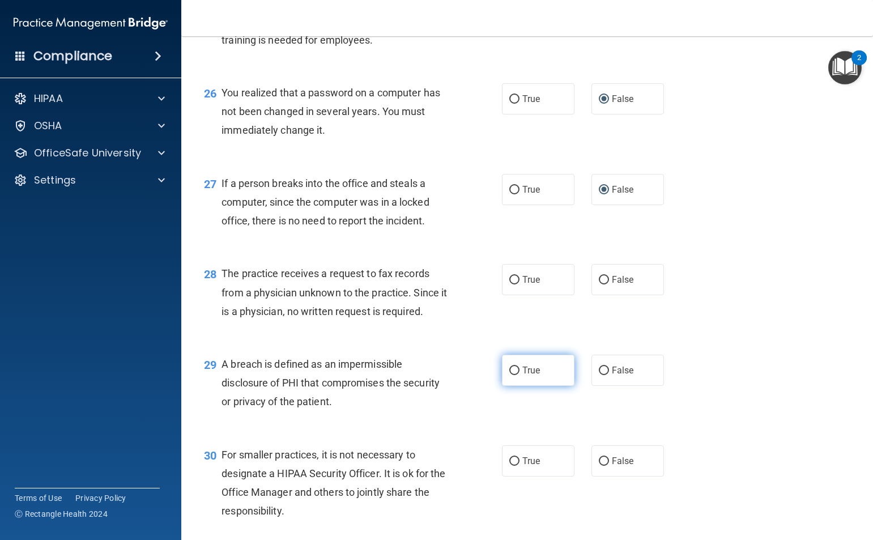
scroll to position [2493, 0]
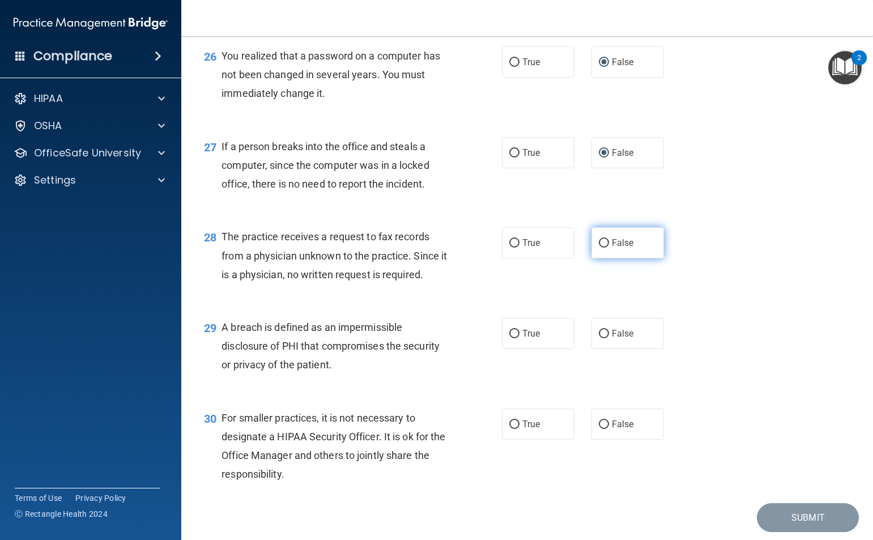
click at [599, 248] on input "False" at bounding box center [604, 243] width 10 height 9
radio input "true"
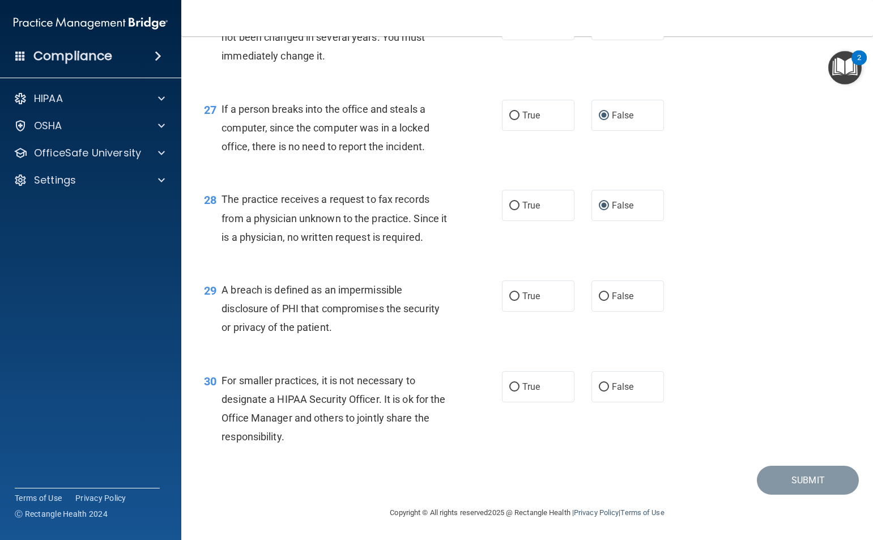
scroll to position [2588, 0]
click at [512, 295] on input "True" at bounding box center [514, 296] width 10 height 9
radio input "true"
click at [599, 386] on input "False" at bounding box center [604, 387] width 10 height 9
radio input "true"
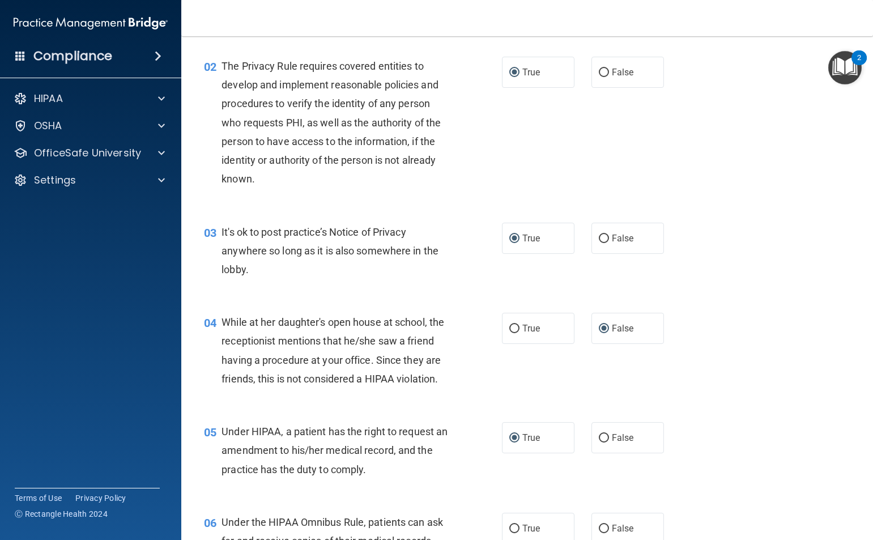
scroll to position [0, 0]
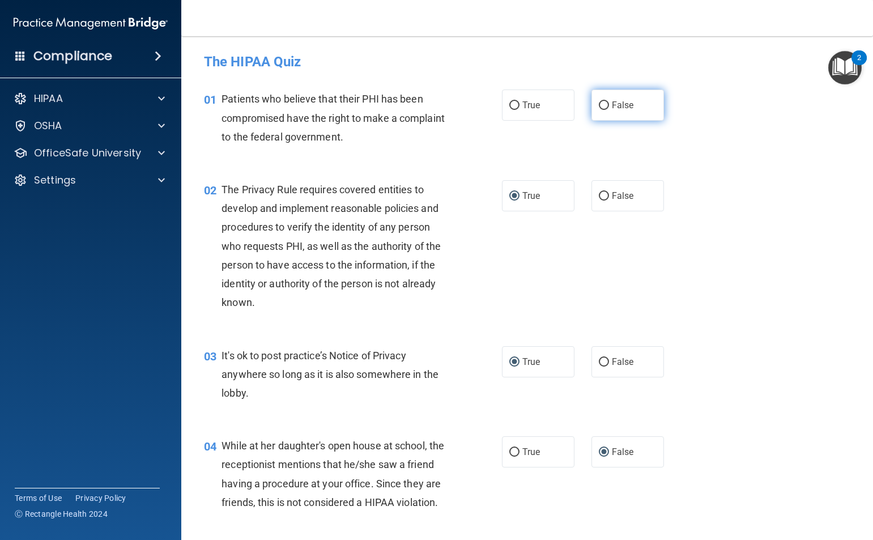
click at [599, 105] on input "False" at bounding box center [604, 105] width 10 height 9
radio input "true"
click at [509, 105] on input "True" at bounding box center [514, 105] width 10 height 9
radio input "true"
radio input "false"
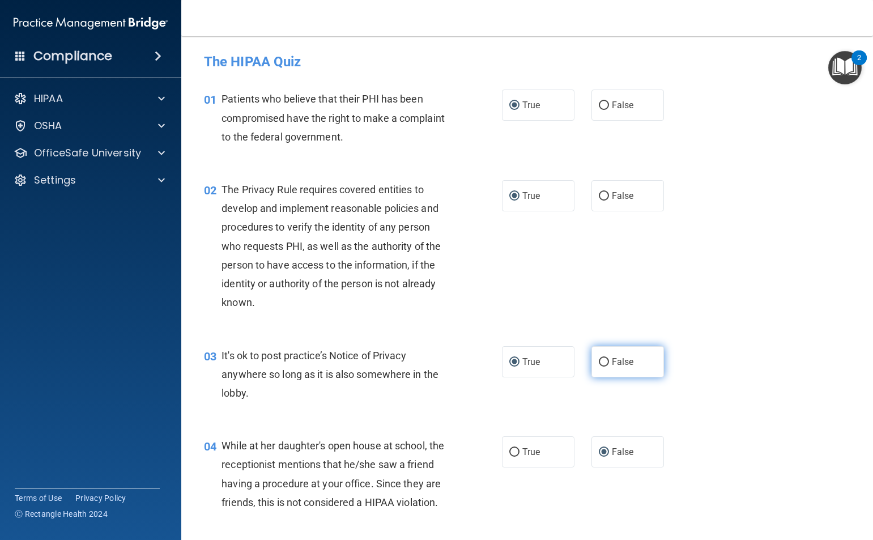
click at [599, 361] on input "False" at bounding box center [604, 362] width 10 height 9
radio input "true"
radio input "false"
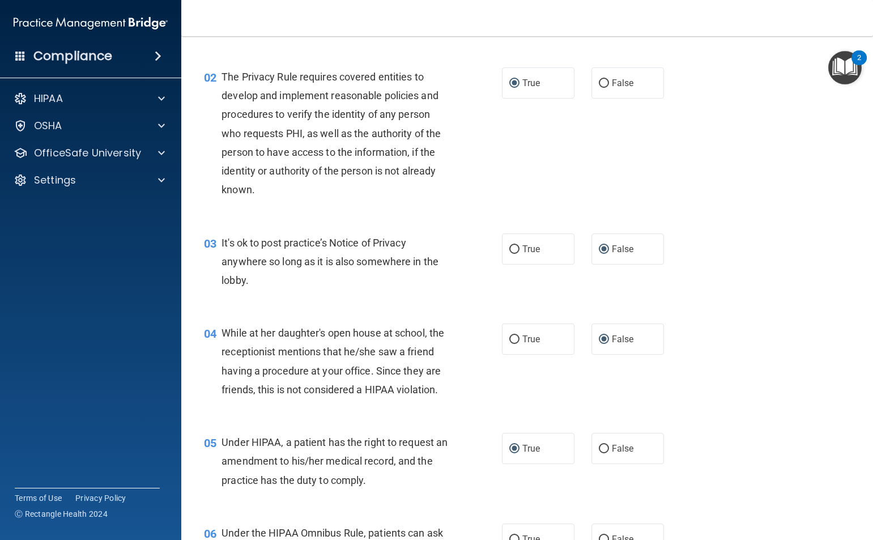
scroll to position [113, 0]
click at [599, 453] on input "False" at bounding box center [604, 448] width 10 height 9
radio input "true"
radio input "false"
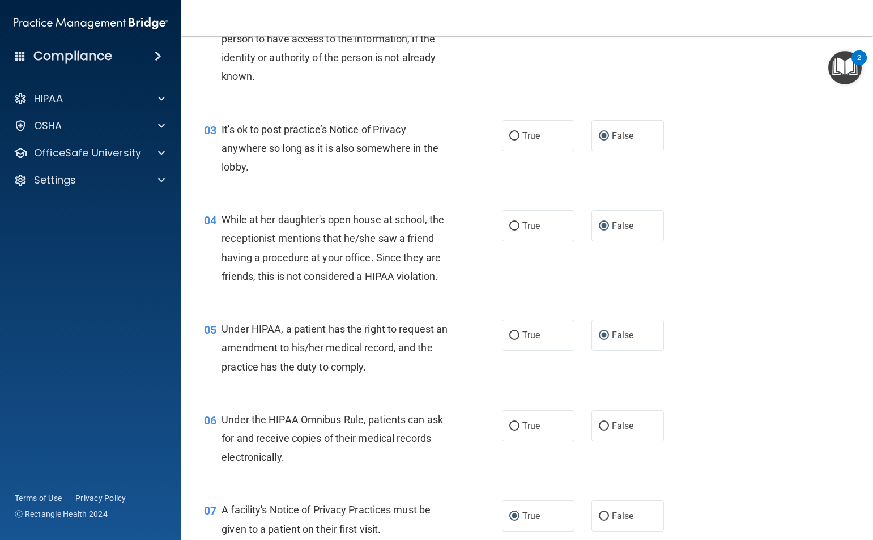
scroll to position [227, 0]
click at [510, 430] on input "True" at bounding box center [514, 426] width 10 height 9
radio input "true"
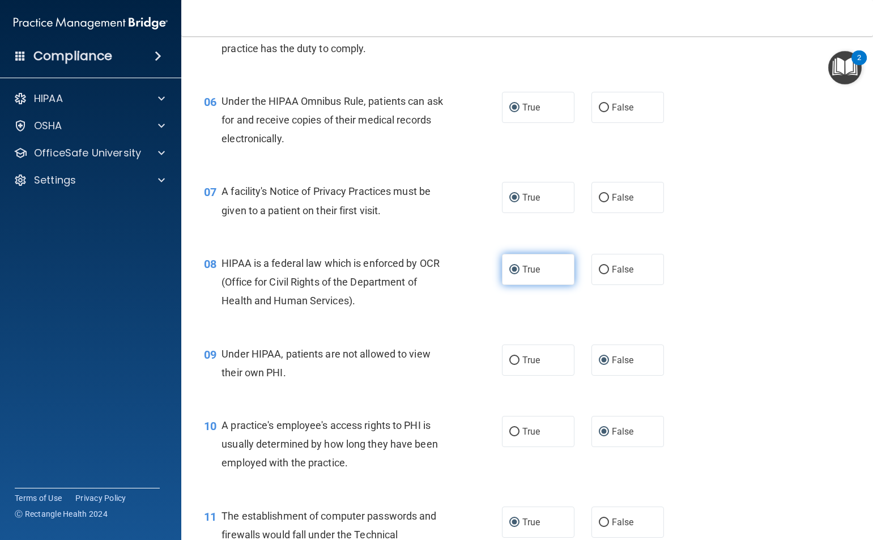
scroll to position [567, 0]
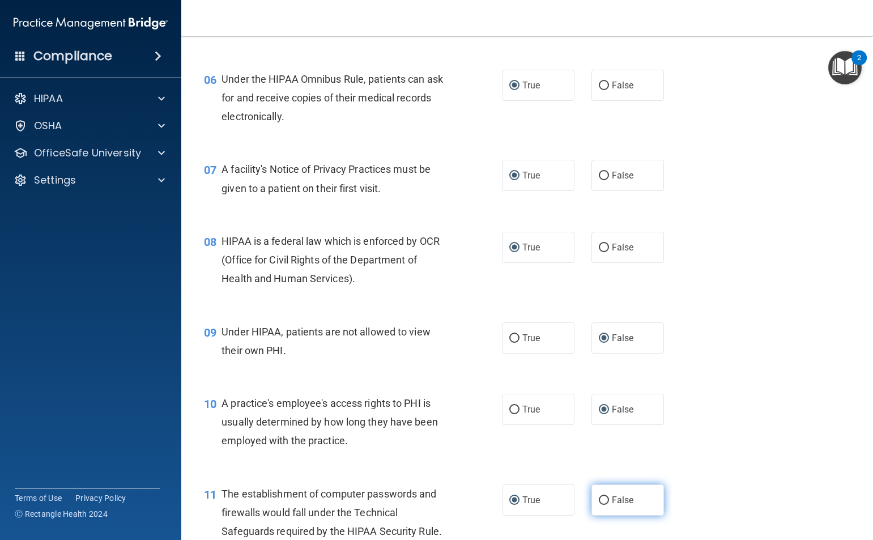
click at [599, 505] on input "False" at bounding box center [604, 500] width 10 height 9
radio input "true"
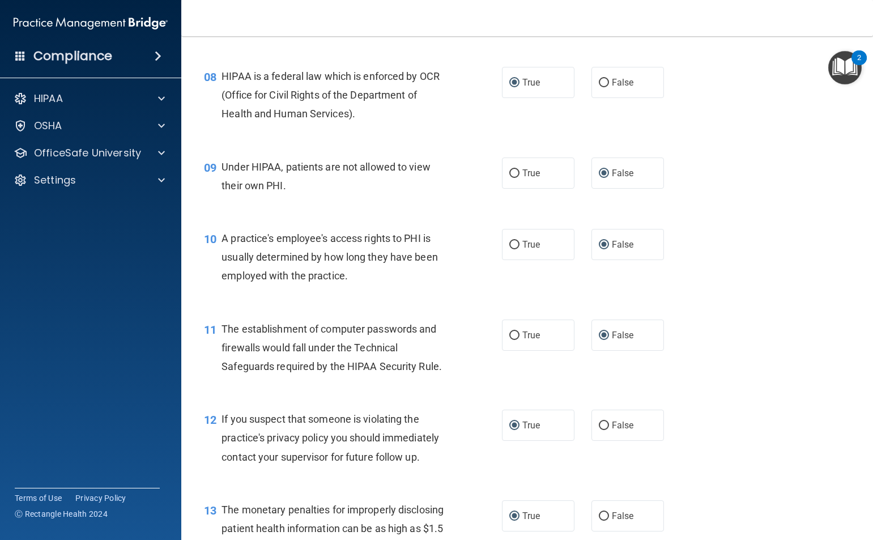
scroll to position [737, 0]
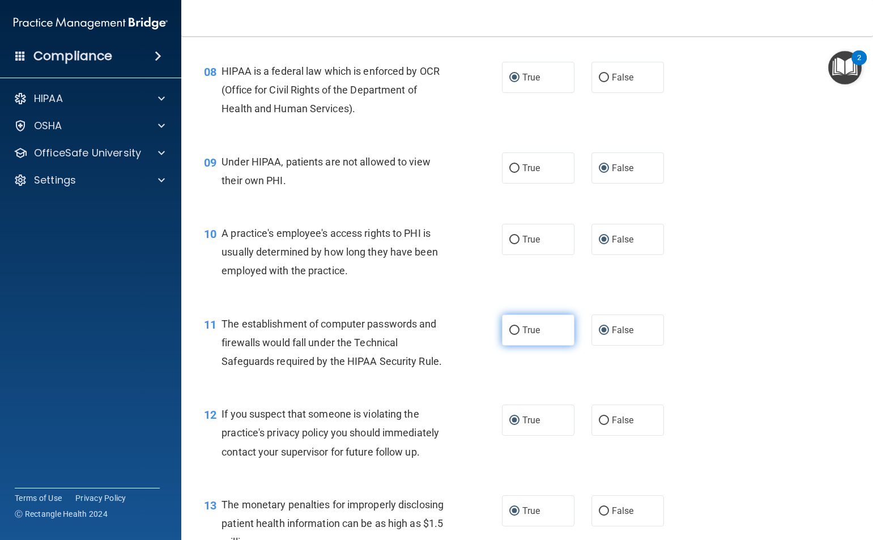
click at [512, 335] on input "True" at bounding box center [514, 330] width 10 height 9
radio input "true"
radio input "false"
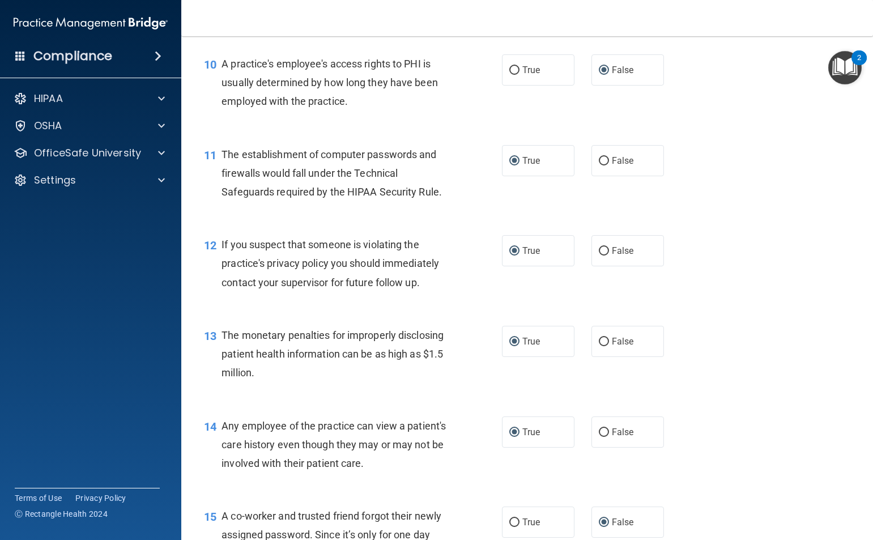
scroll to position [907, 0]
click at [599, 436] on input "False" at bounding box center [604, 432] width 10 height 9
radio input "true"
radio input "false"
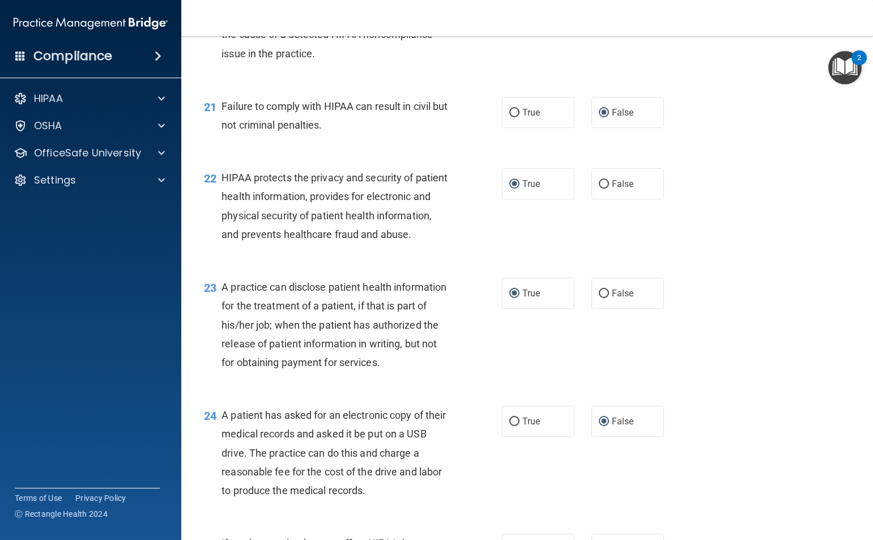
scroll to position [1927, 0]
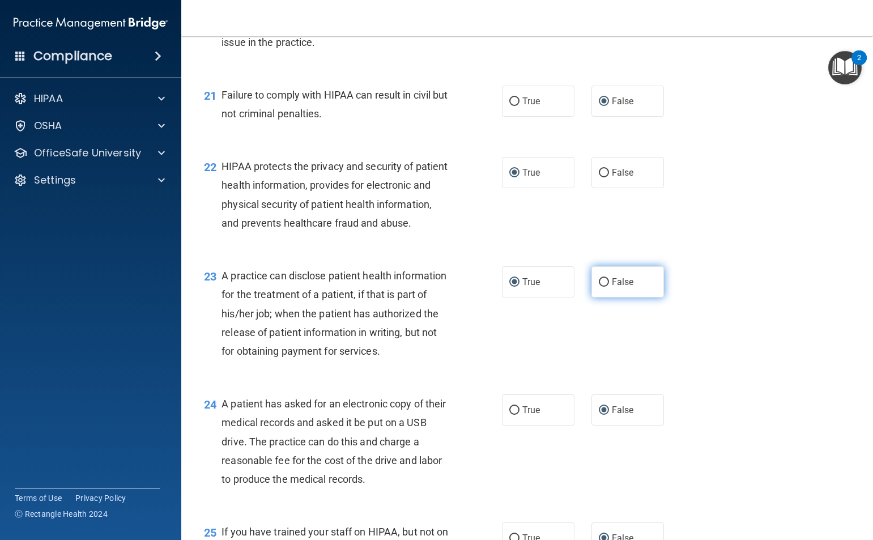
click at [600, 287] on input "False" at bounding box center [604, 282] width 10 height 9
radio input "true"
radio input "false"
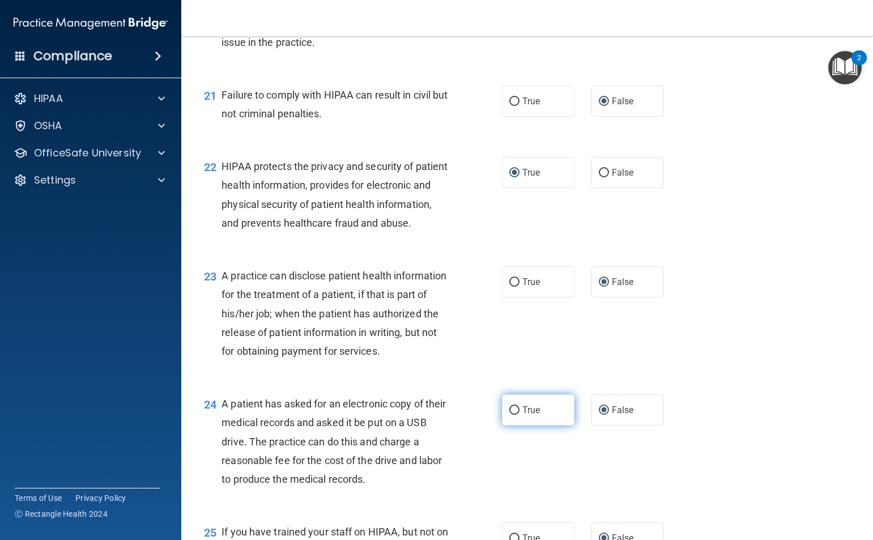
click at [509, 415] on input "True" at bounding box center [514, 410] width 10 height 9
radio input "true"
radio input "false"
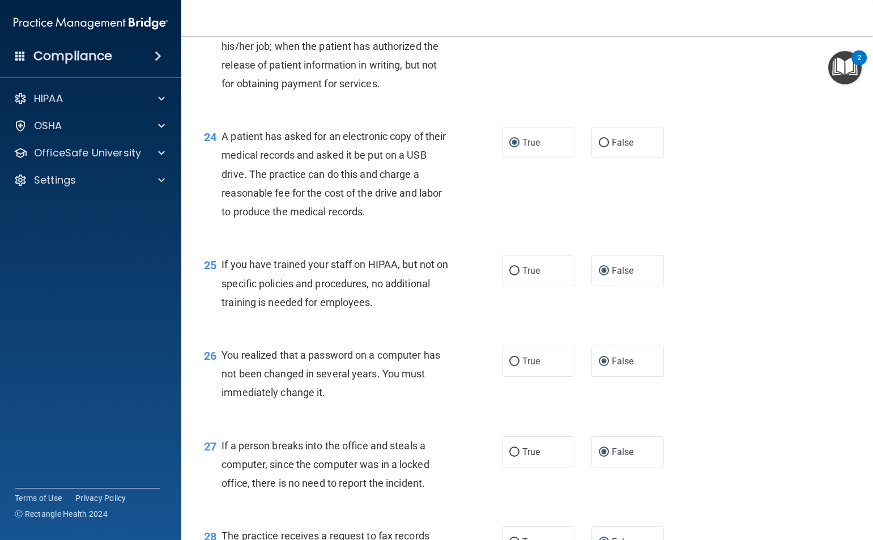
scroll to position [2210, 0]
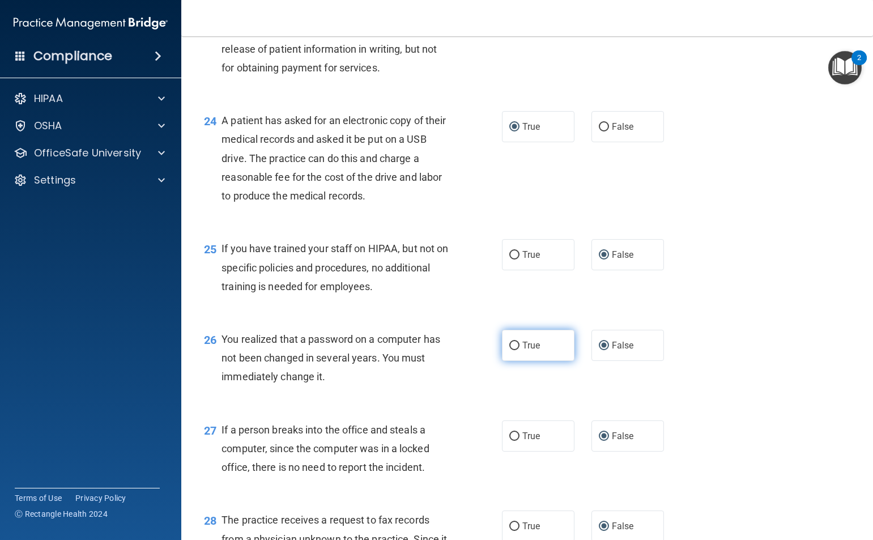
click at [512, 350] on input "True" at bounding box center [514, 346] width 10 height 9
radio input "true"
radio input "false"
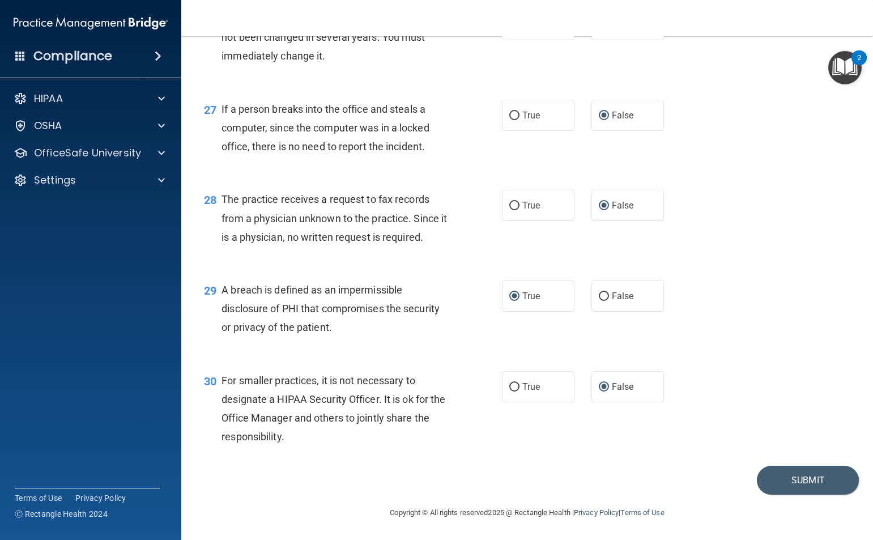
scroll to position [2531, 0]
click at [795, 495] on button "Submit" at bounding box center [808, 480] width 102 height 29
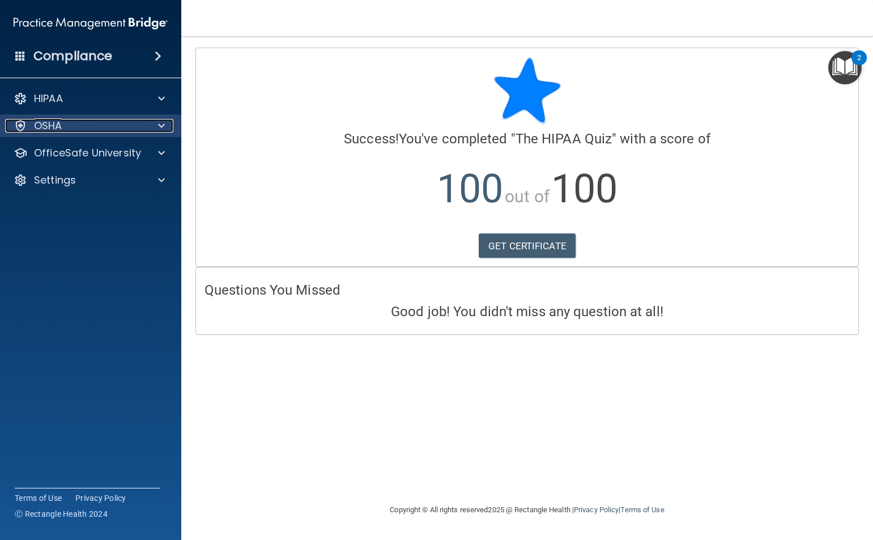
click at [59, 125] on p "OSHA" at bounding box center [48, 126] width 28 height 14
click at [61, 121] on p "OSHA" at bounding box center [48, 126] width 28 height 14
click at [157, 57] on span at bounding box center [158, 56] width 7 height 14
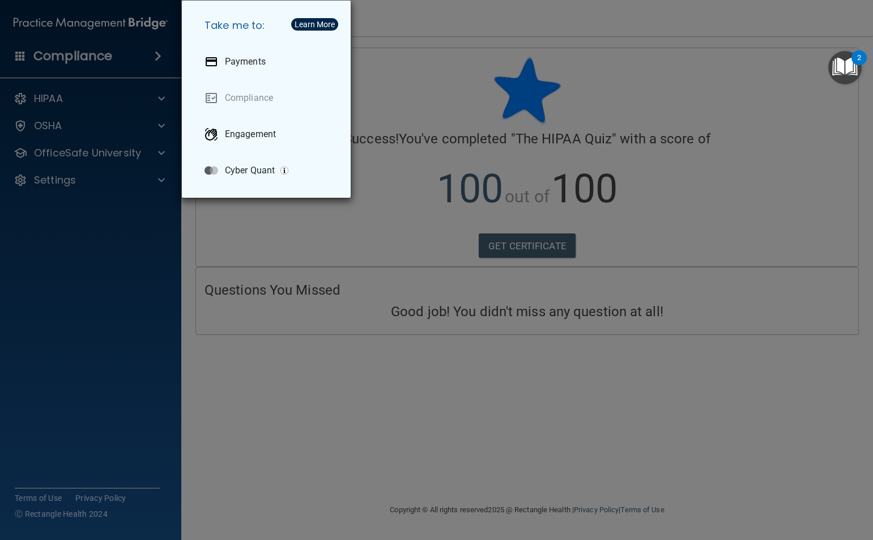
click at [84, 215] on div "Take me to: Payments Compliance Engagement Cyber Quant" at bounding box center [436, 270] width 873 height 540
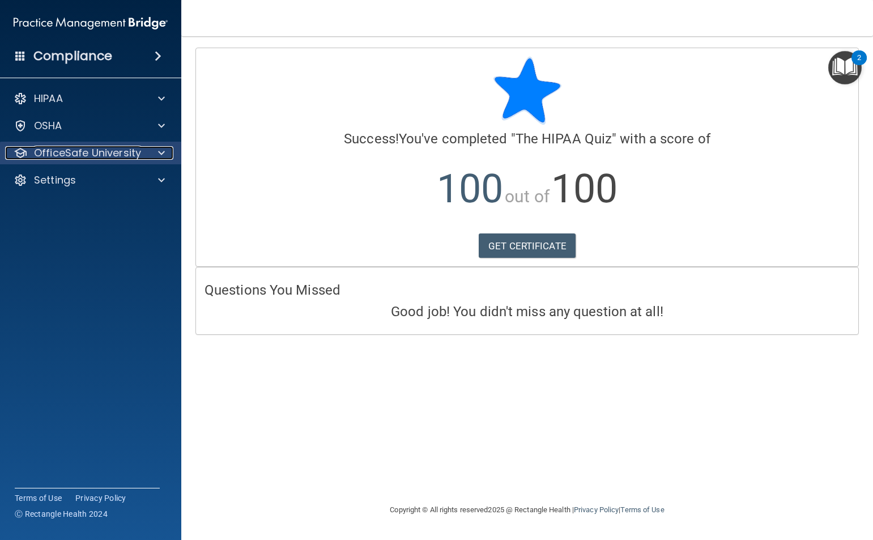
click at [89, 152] on p "OfficeSafe University" at bounding box center [87, 153] width 107 height 14
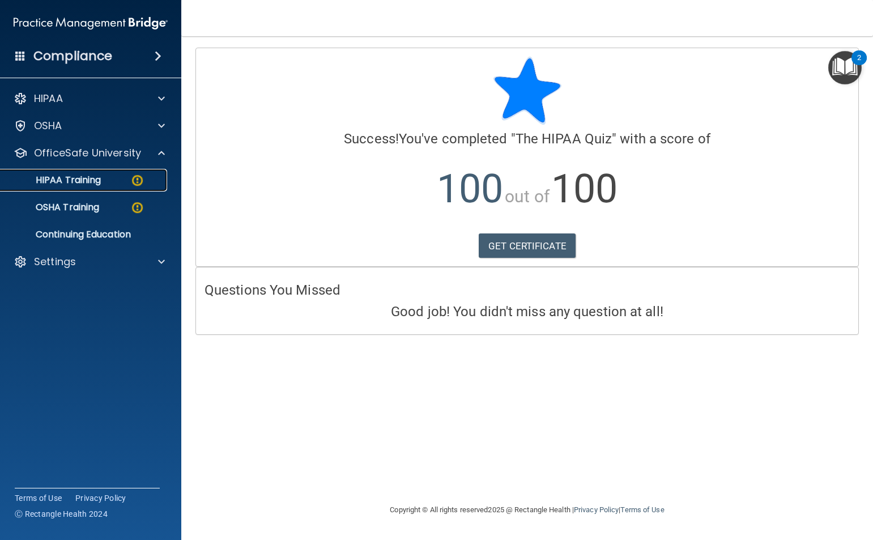
click at [139, 180] on img at bounding box center [137, 180] width 14 height 14
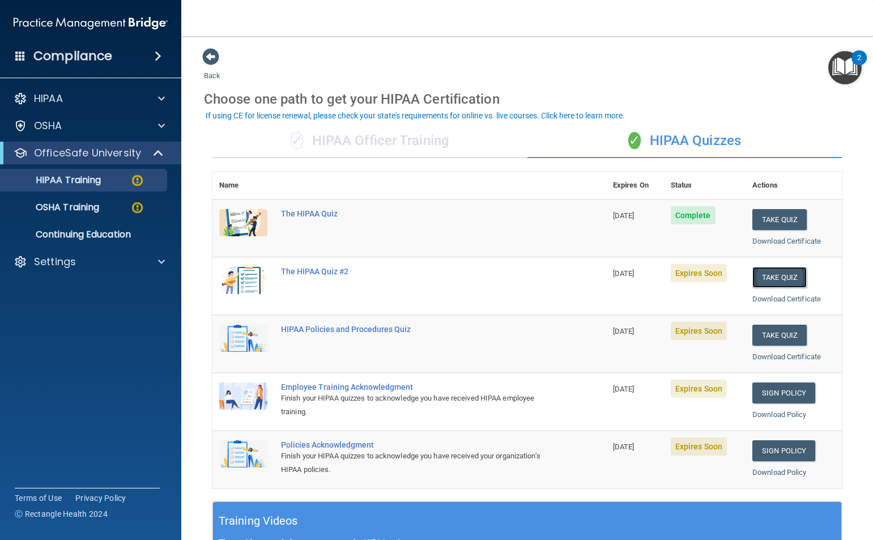
click at [767, 277] on button "Take Quiz" at bounding box center [780, 277] width 54 height 21
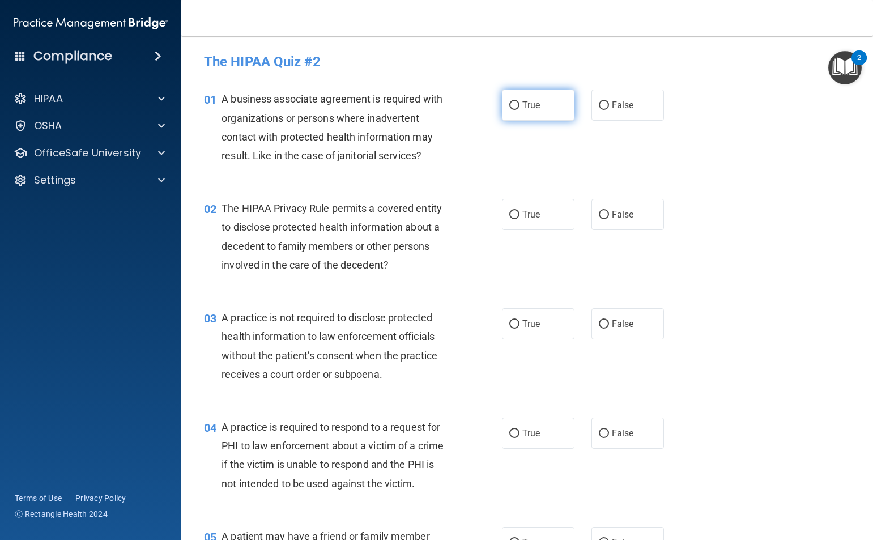
click at [509, 104] on input "True" at bounding box center [514, 105] width 10 height 9
radio input "true"
click at [509, 214] on input "True" at bounding box center [514, 215] width 10 height 9
radio input "true"
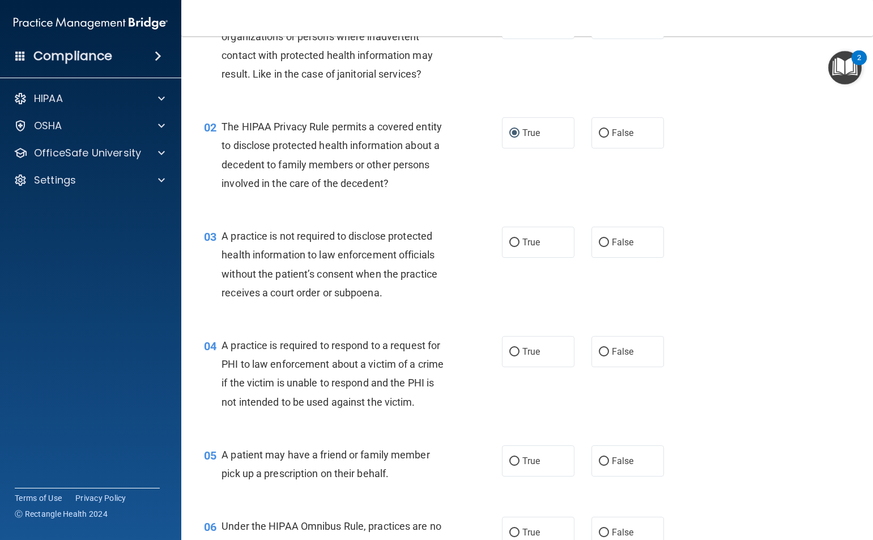
scroll to position [113, 0]
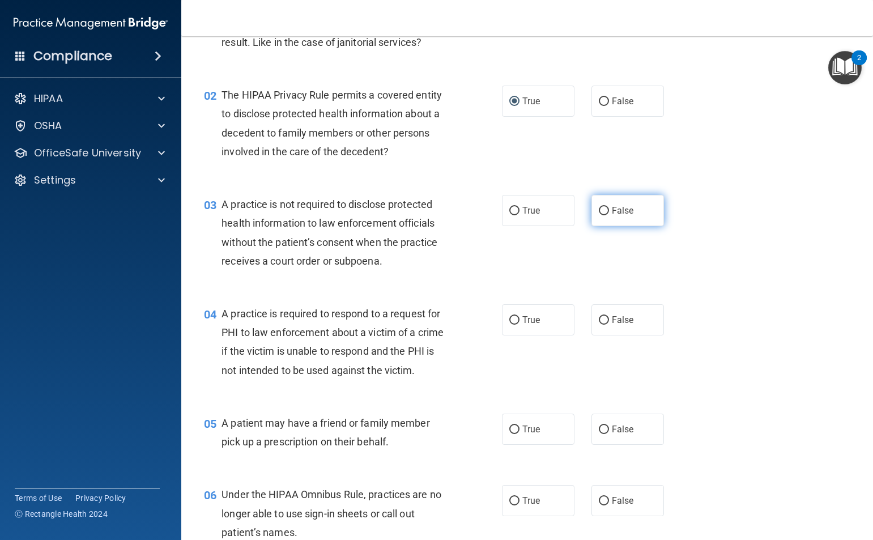
click at [599, 210] on input "False" at bounding box center [604, 211] width 10 height 9
radio input "true"
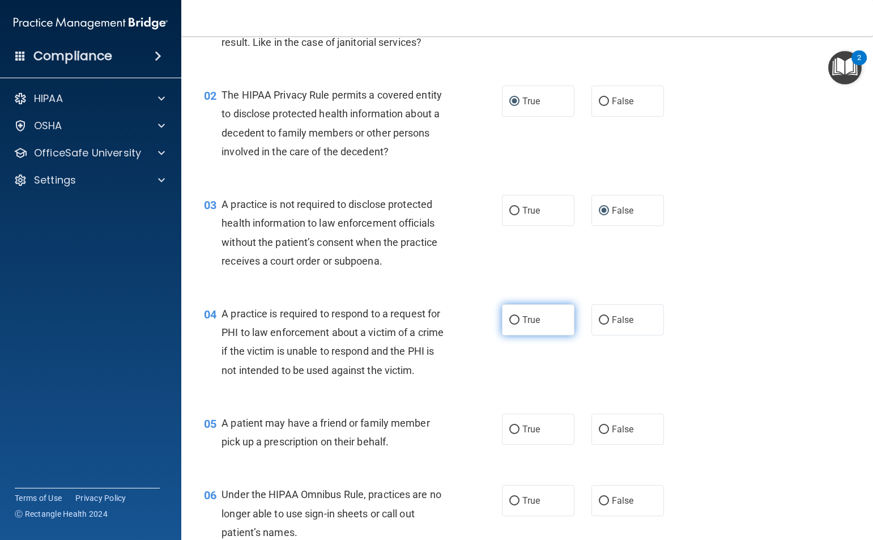
click at [511, 318] on input "True" at bounding box center [514, 320] width 10 height 9
radio input "true"
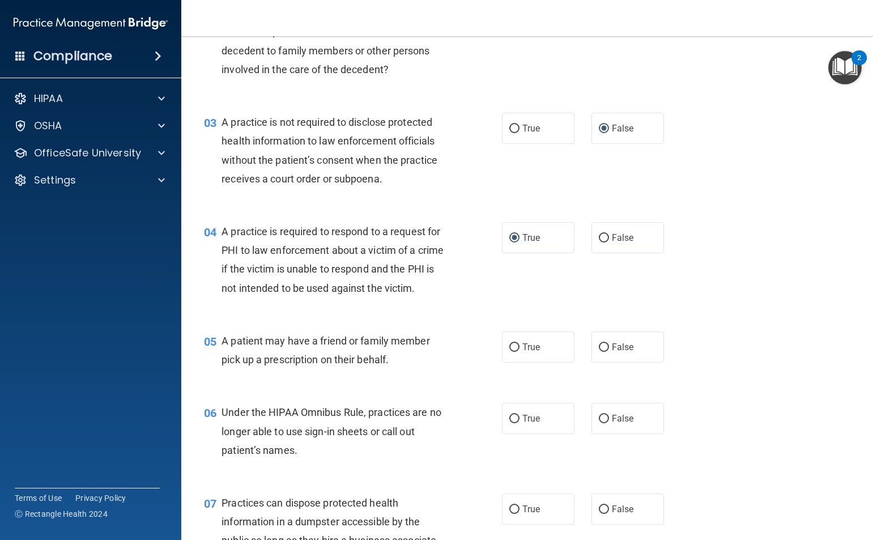
scroll to position [227, 0]
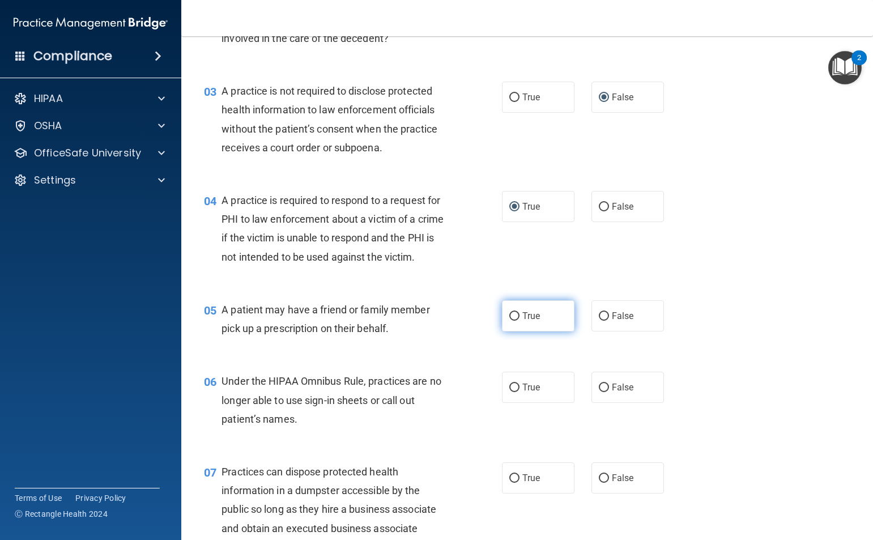
click at [509, 315] on input "True" at bounding box center [514, 316] width 10 height 9
radio input "true"
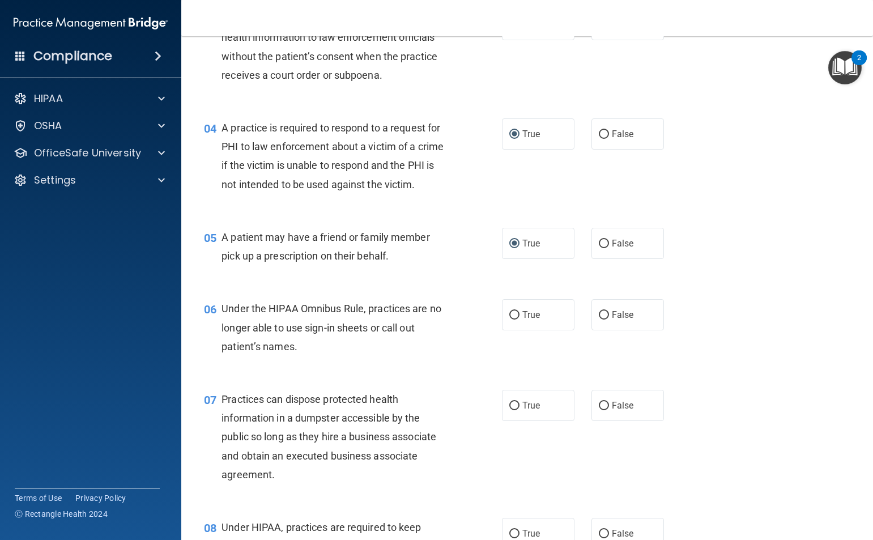
scroll to position [340, 0]
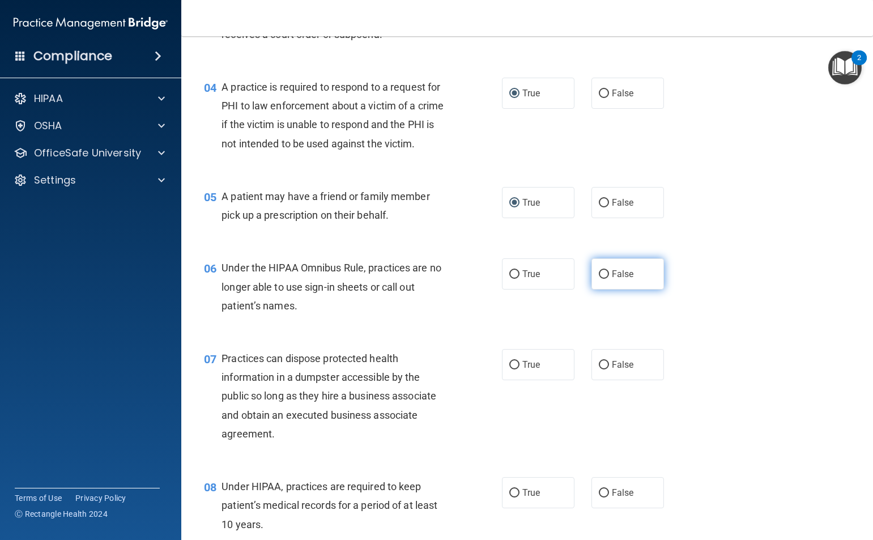
click at [599, 272] on input "False" at bounding box center [604, 274] width 10 height 9
radio input "true"
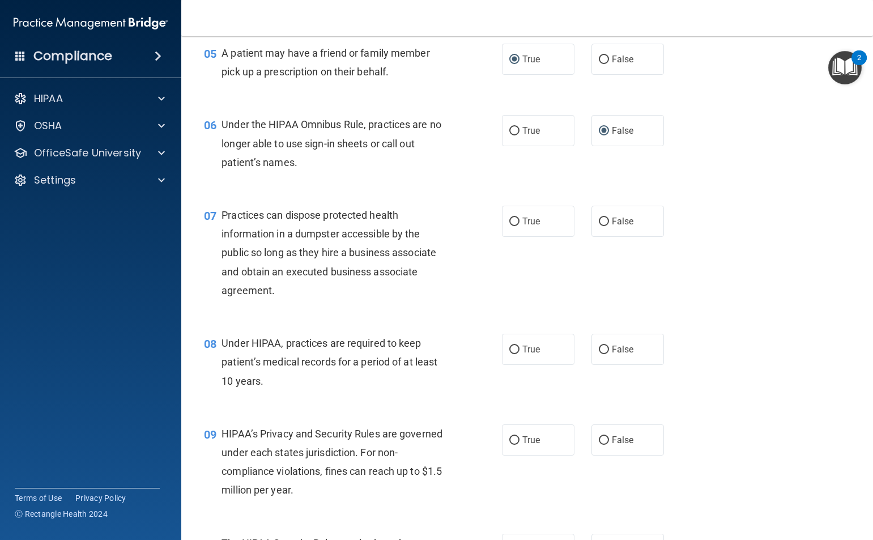
scroll to position [510, 0]
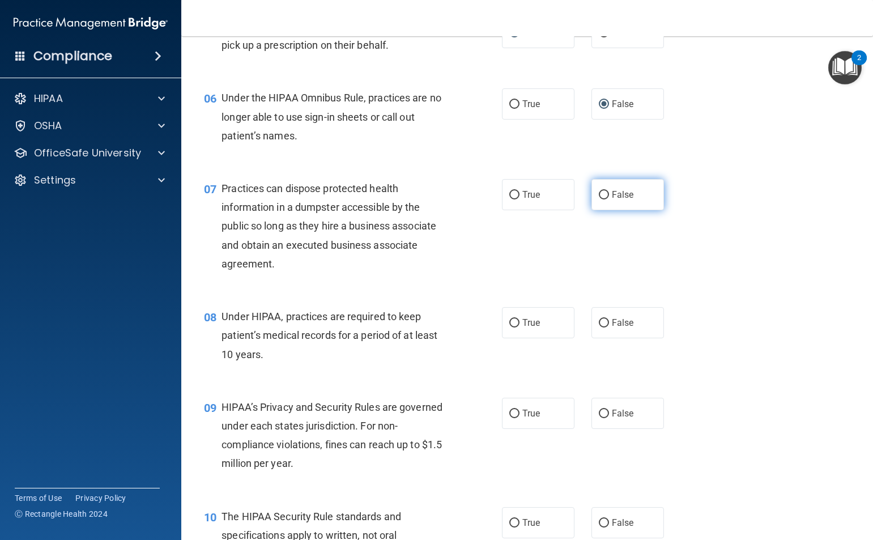
click at [600, 196] on input "False" at bounding box center [604, 195] width 10 height 9
radio input "true"
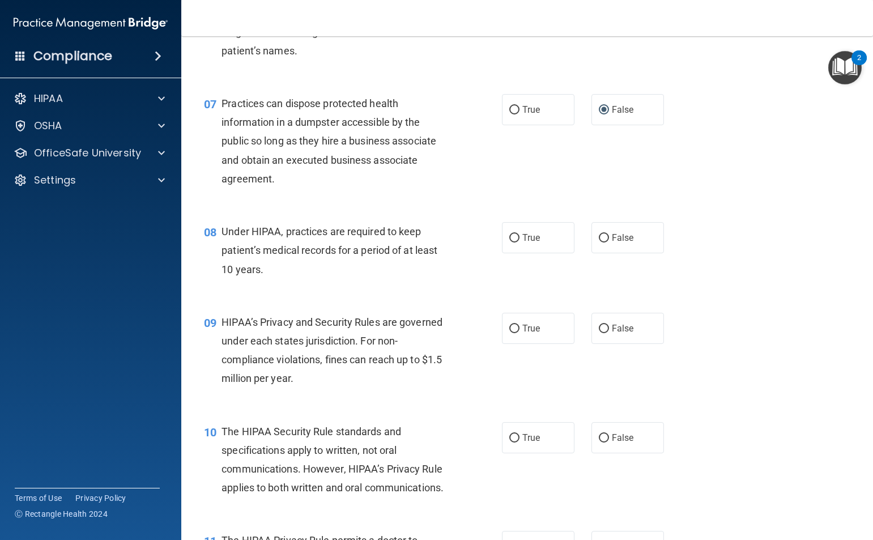
scroll to position [623, 0]
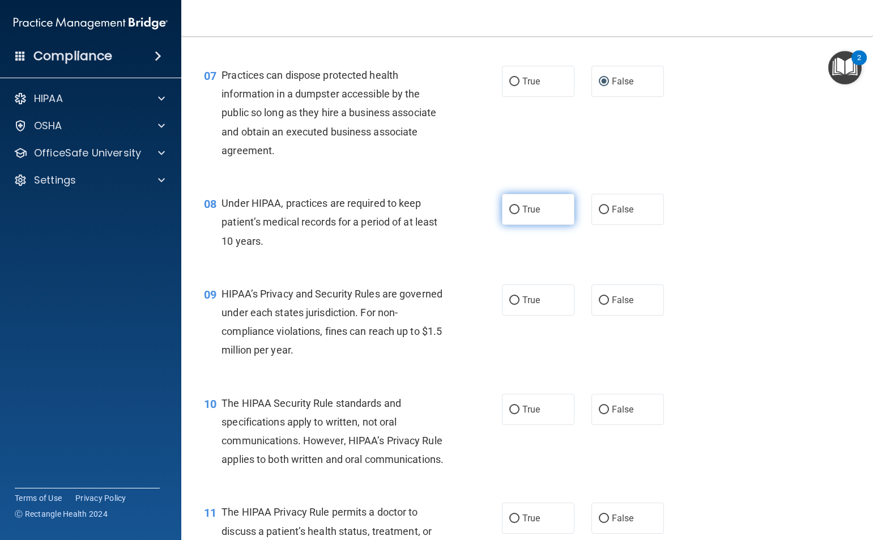
click at [510, 210] on input "True" at bounding box center [514, 210] width 10 height 9
radio input "true"
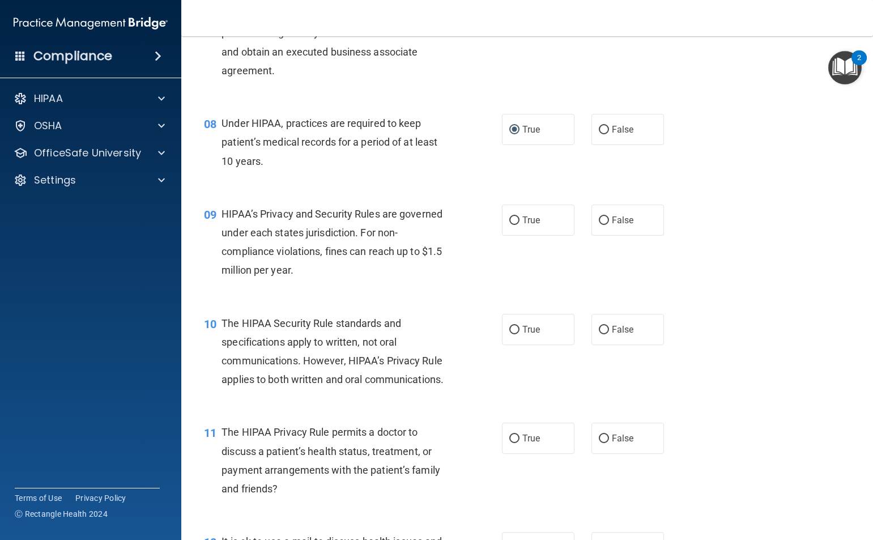
scroll to position [737, 0]
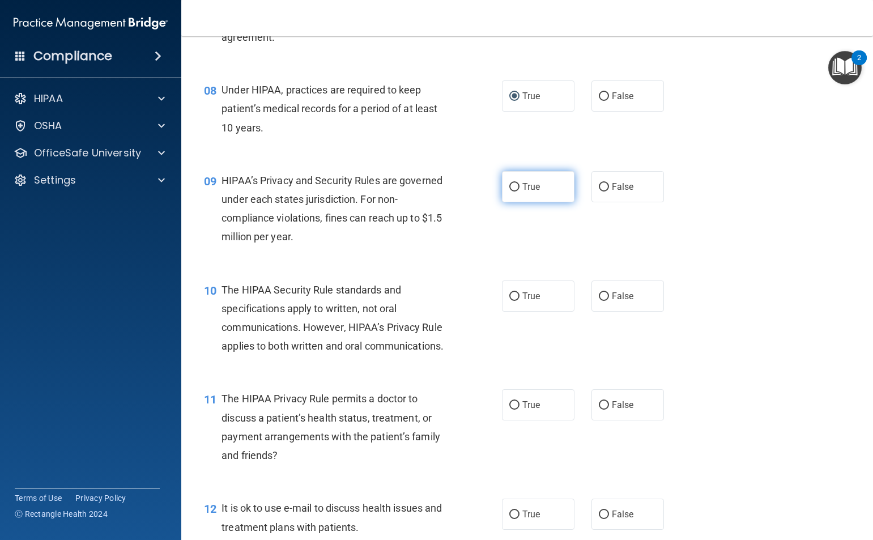
drag, startPoint x: 509, startPoint y: 183, endPoint x: 503, endPoint y: 201, distance: 19.2
click at [509, 185] on input "True" at bounding box center [514, 187] width 10 height 9
radio input "true"
click at [509, 299] on input "True" at bounding box center [514, 296] width 10 height 9
radio input "true"
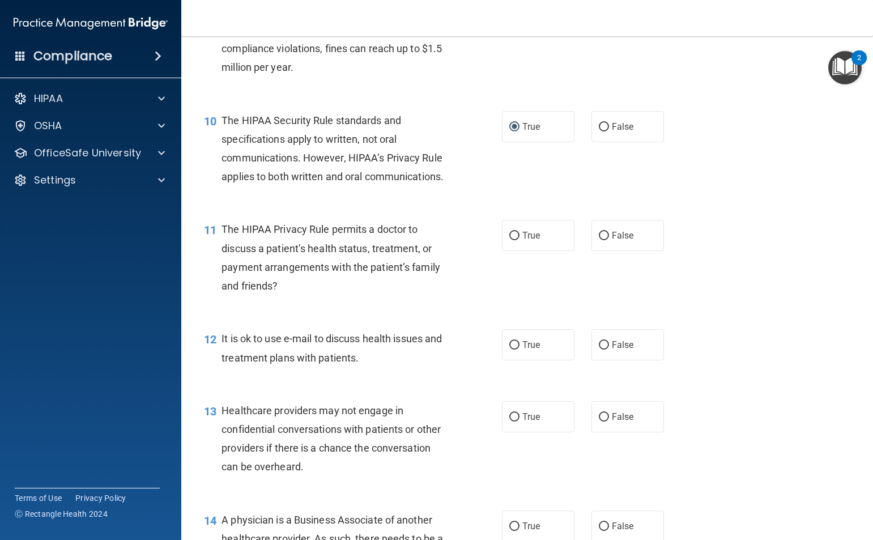
scroll to position [907, 0]
click at [512, 233] on input "True" at bounding box center [514, 235] width 10 height 9
radio input "true"
click at [511, 345] on input "True" at bounding box center [514, 345] width 10 height 9
radio input "true"
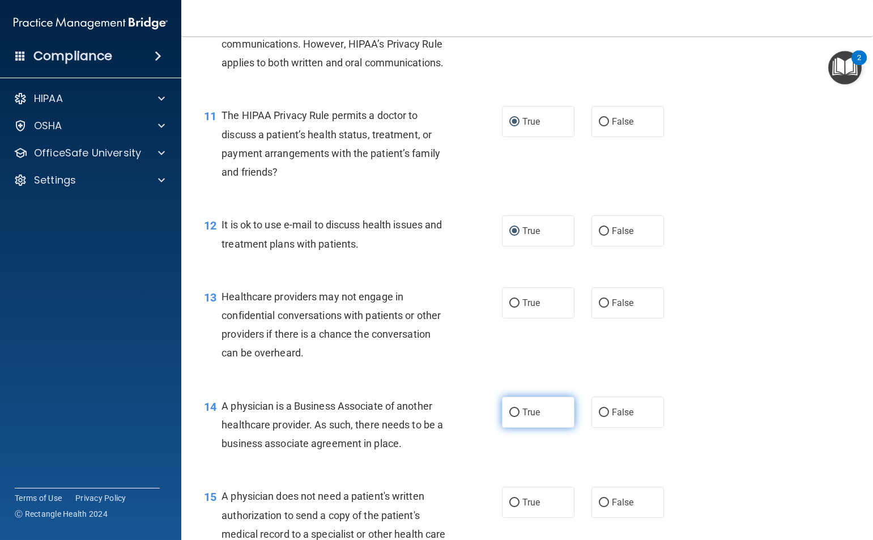
scroll to position [1077, 0]
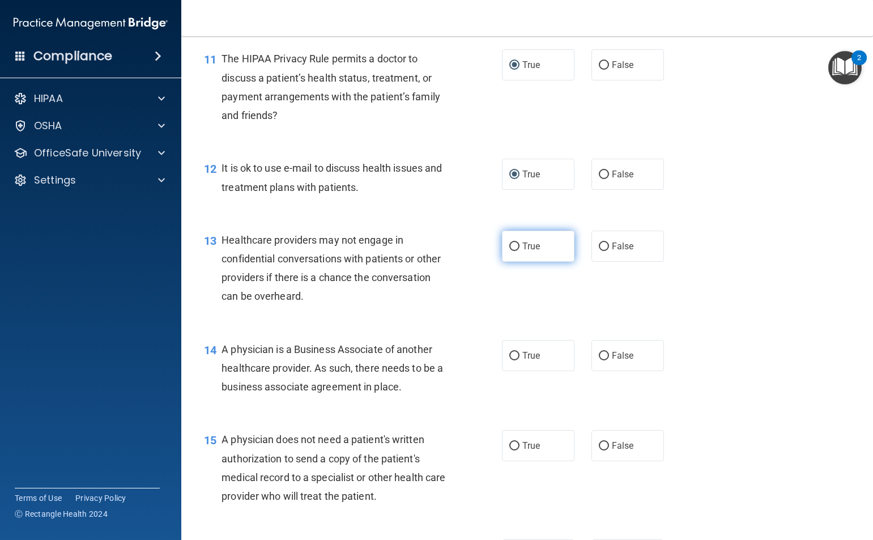
click at [510, 245] on input "True" at bounding box center [514, 247] width 10 height 9
radio input "true"
click at [510, 356] on input "True" at bounding box center [514, 356] width 10 height 9
radio input "true"
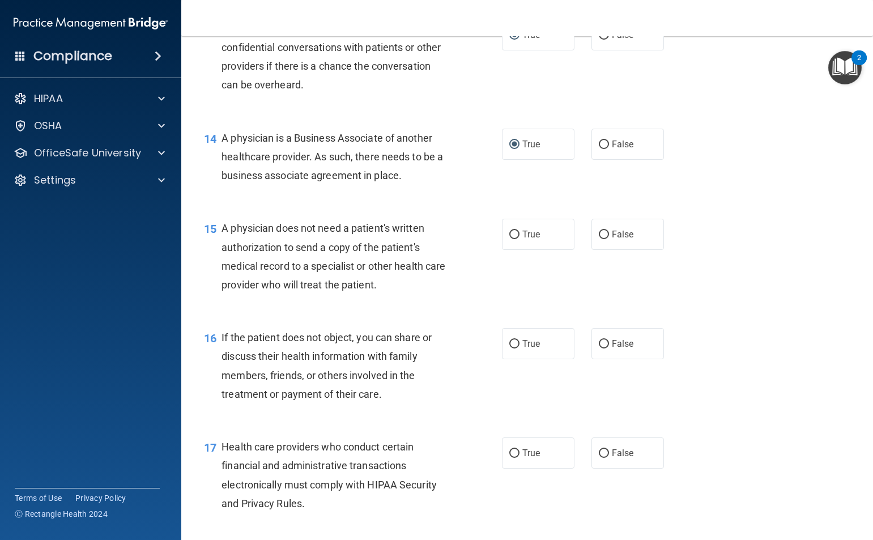
scroll to position [1303, 0]
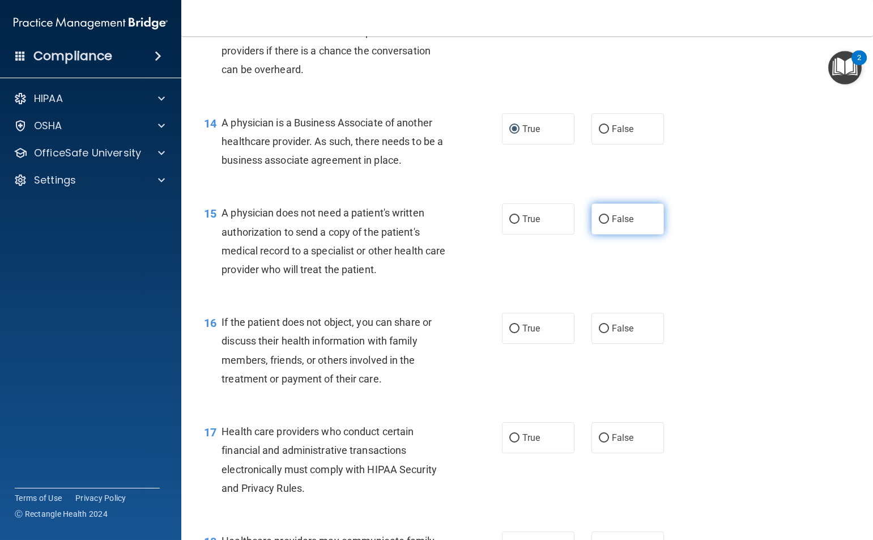
click at [600, 220] on input "False" at bounding box center [604, 219] width 10 height 9
radio input "true"
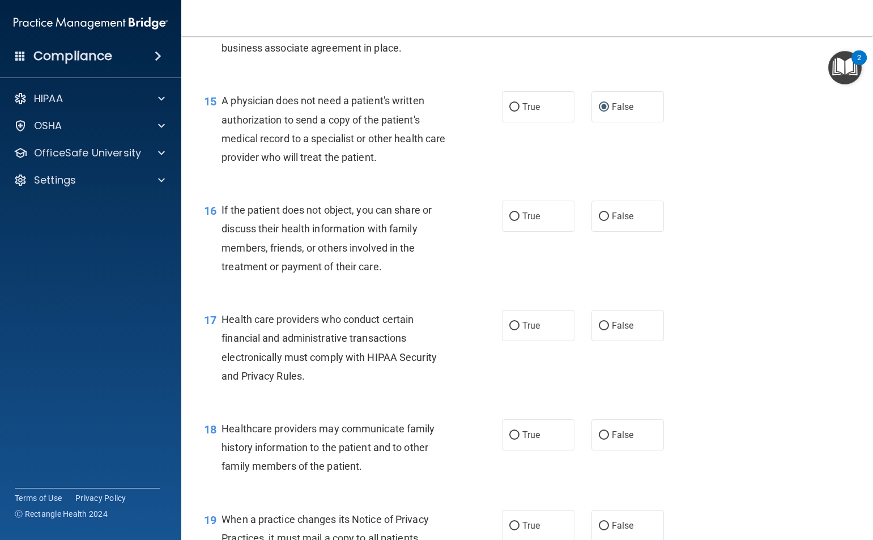
scroll to position [1417, 0]
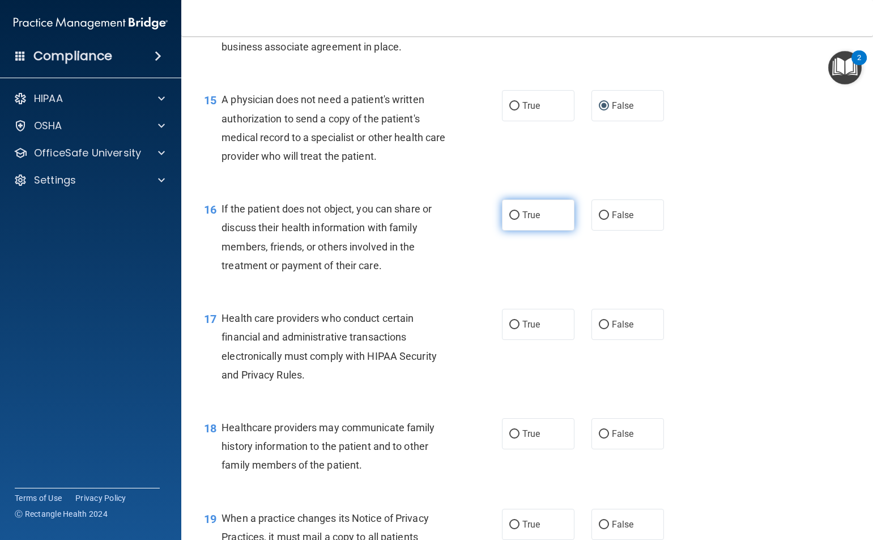
click at [509, 215] on input "True" at bounding box center [514, 215] width 10 height 9
radio input "true"
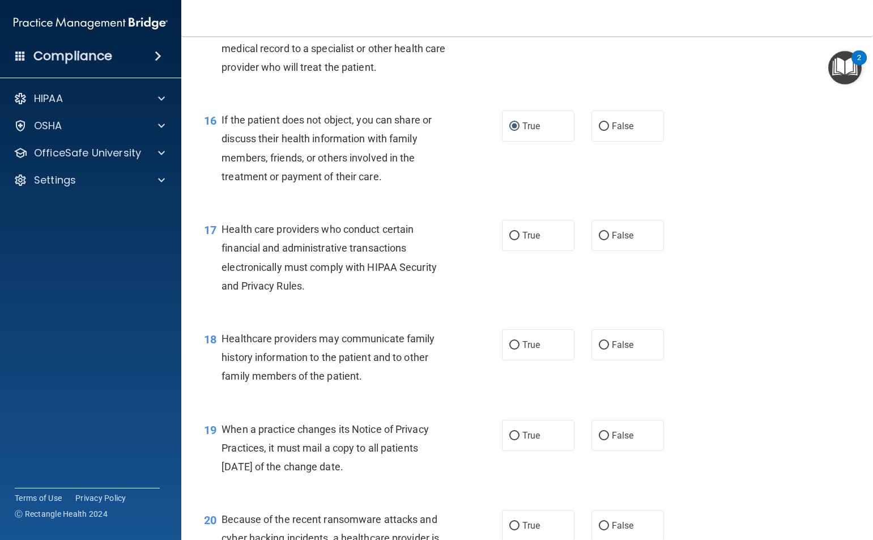
scroll to position [1530, 0]
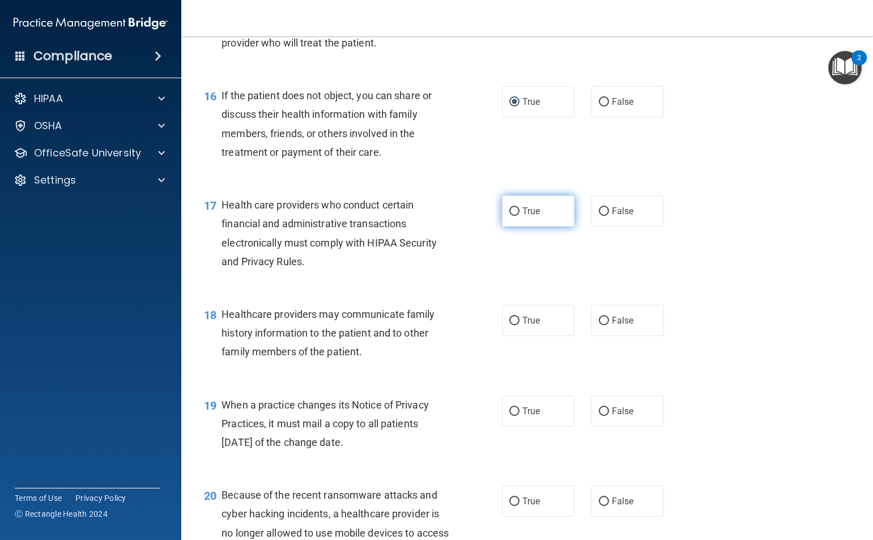
click at [509, 211] on input "True" at bounding box center [514, 211] width 10 height 9
radio input "true"
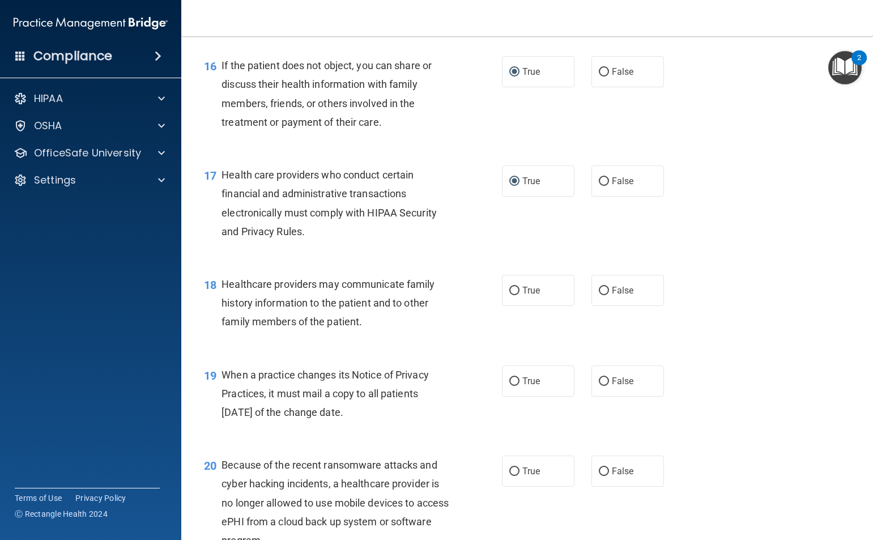
scroll to position [1643, 0]
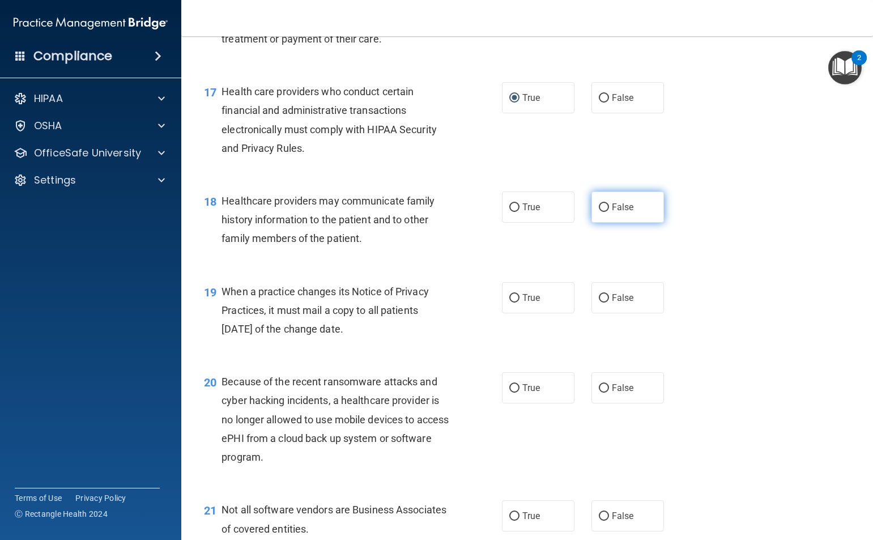
click at [601, 209] on input "False" at bounding box center [604, 207] width 10 height 9
radio input "true"
click at [509, 296] on input "True" at bounding box center [514, 298] width 10 height 9
radio input "true"
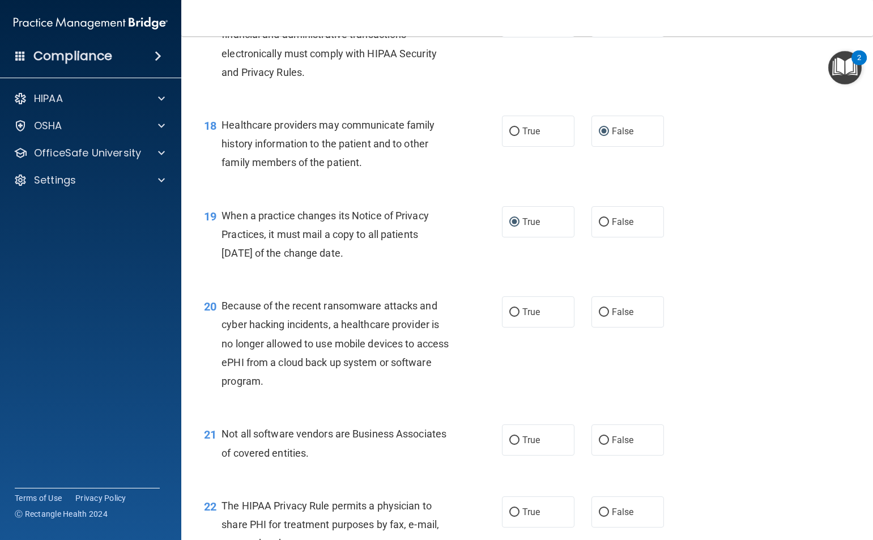
scroll to position [1813, 0]
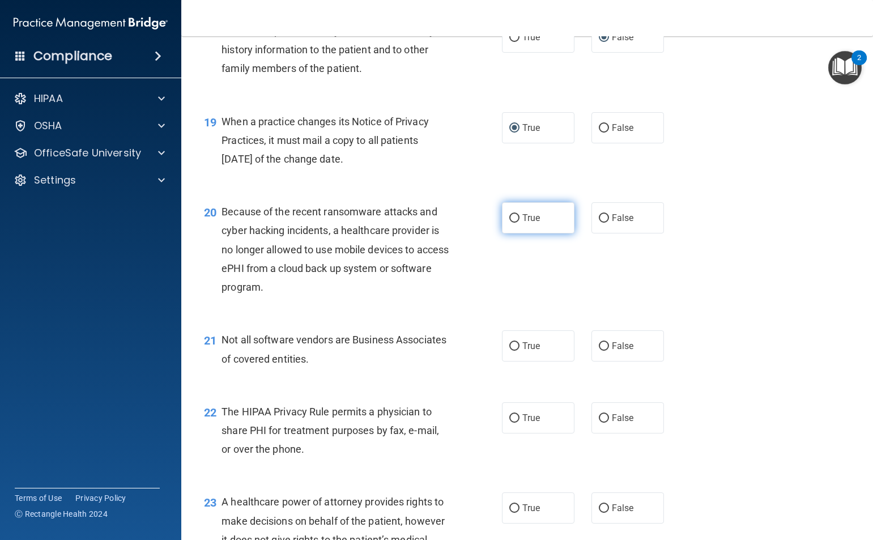
click at [509, 218] on input "True" at bounding box center [514, 218] width 10 height 9
radio input "true"
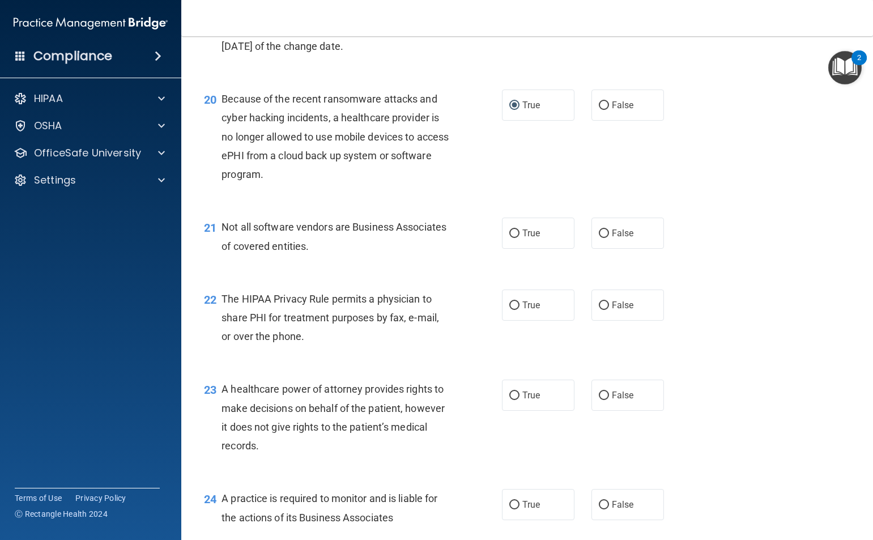
scroll to position [1927, 0]
click at [599, 232] on input "False" at bounding box center [604, 233] width 10 height 9
radio input "true"
click at [599, 303] on input "False" at bounding box center [604, 305] width 10 height 9
radio input "true"
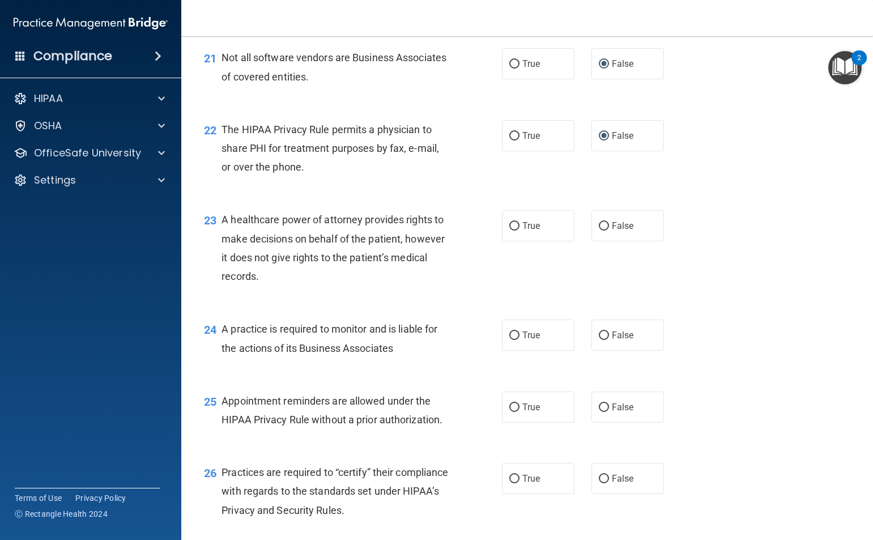
scroll to position [2097, 0]
click at [601, 221] on input "False" at bounding box center [604, 225] width 10 height 9
radio input "true"
click at [599, 334] on input "False" at bounding box center [604, 334] width 10 height 9
radio input "true"
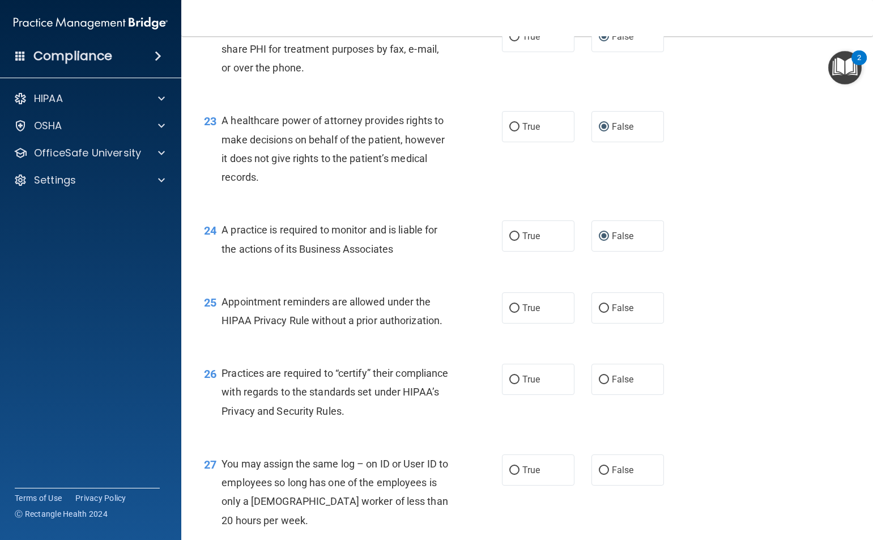
scroll to position [2210, 0]
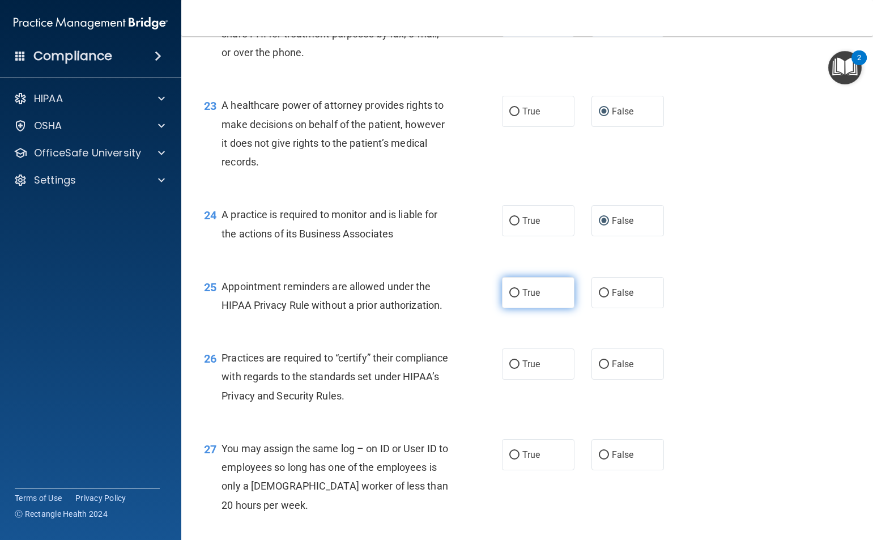
click at [509, 292] on input "True" at bounding box center [514, 293] width 10 height 9
radio input "true"
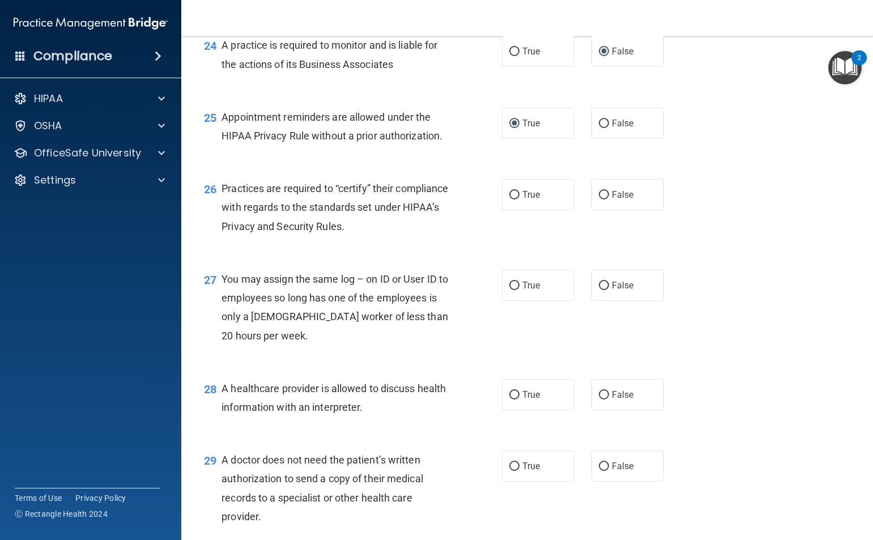
scroll to position [2380, 0]
click at [511, 193] on input "True" at bounding box center [514, 194] width 10 height 9
radio input "true"
click at [599, 283] on input "False" at bounding box center [604, 285] width 10 height 9
radio input "true"
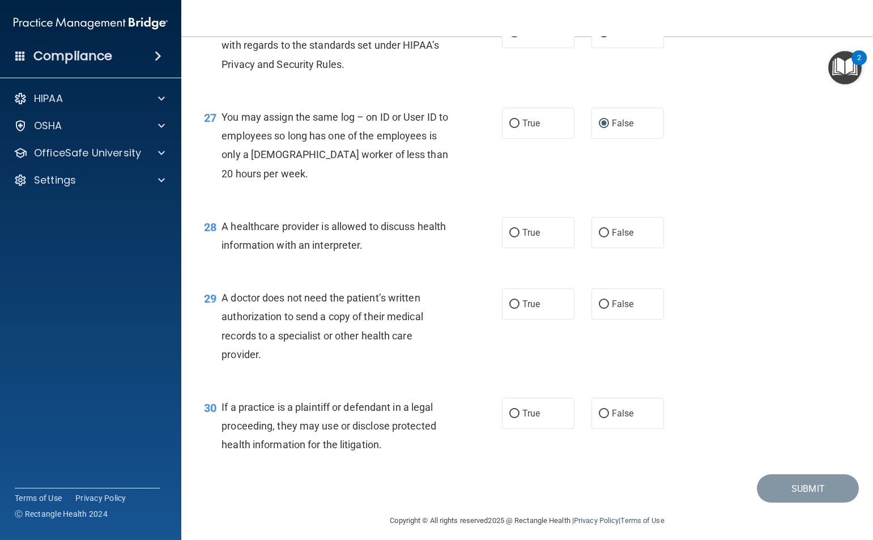
scroll to position [2550, 0]
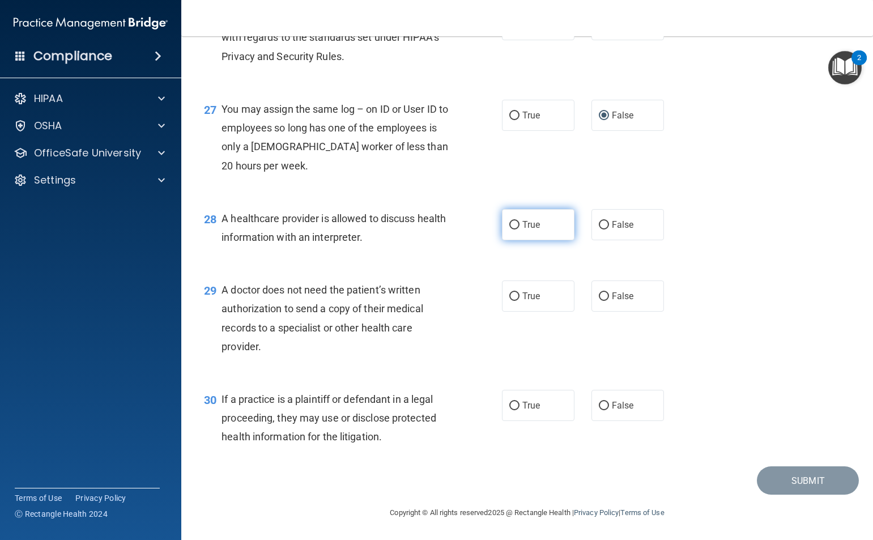
click at [509, 226] on input "True" at bounding box center [514, 225] width 10 height 9
radio input "true"
click at [601, 294] on input "False" at bounding box center [604, 296] width 10 height 9
radio input "true"
click at [600, 406] on input "False" at bounding box center [604, 406] width 10 height 9
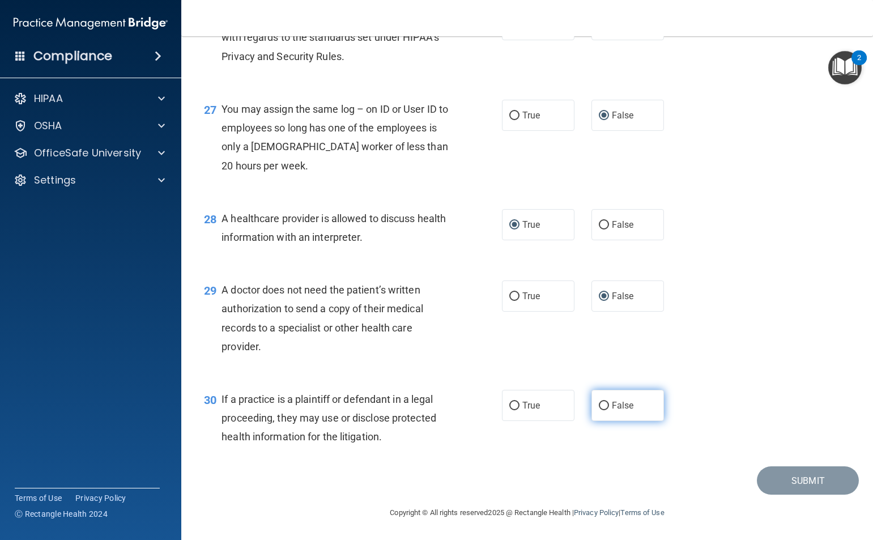
radio input "true"
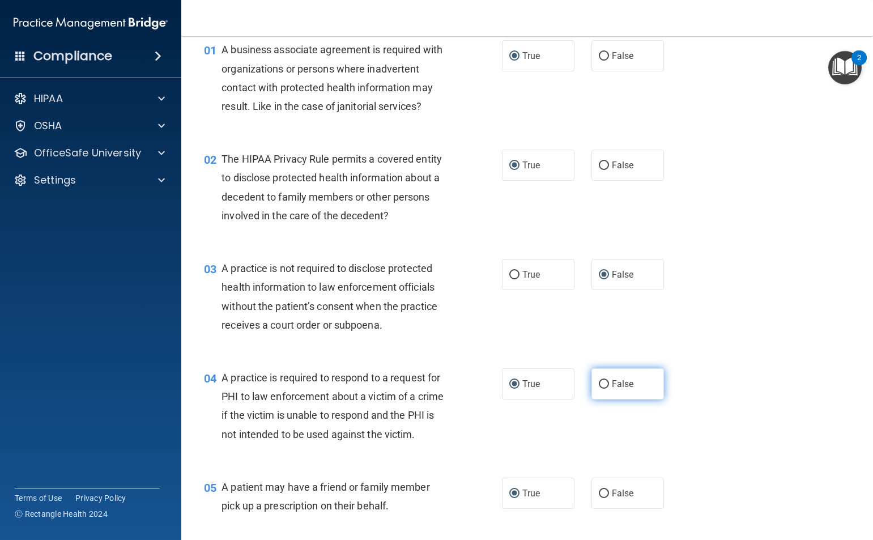
scroll to position [0, 0]
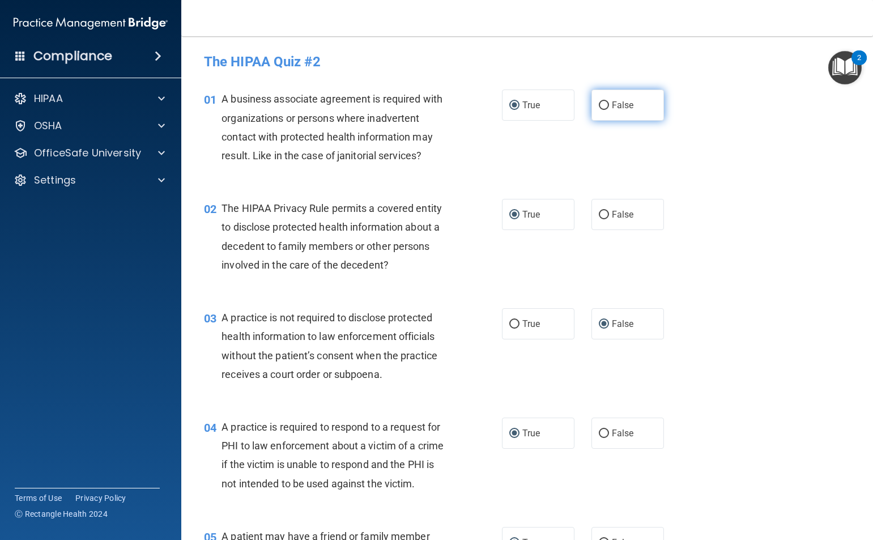
click at [601, 103] on input "False" at bounding box center [604, 105] width 10 height 9
radio input "true"
radio input "false"
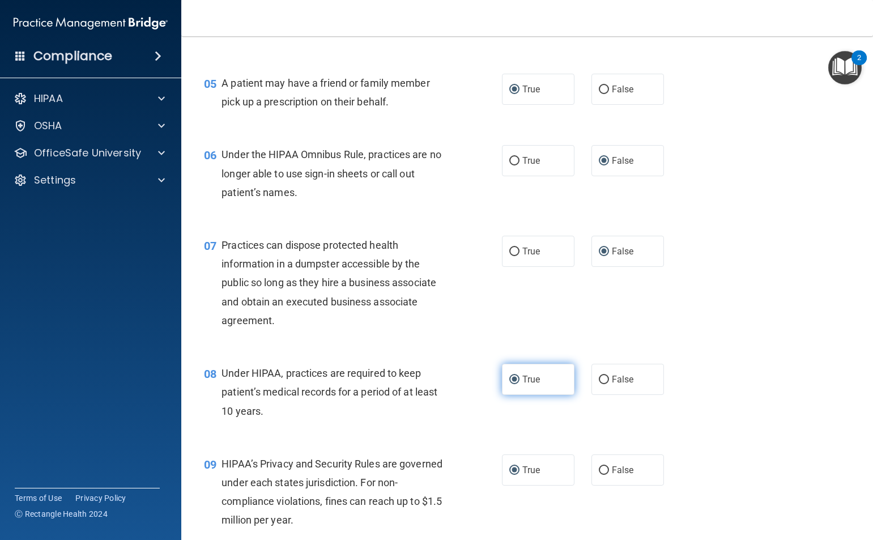
scroll to position [510, 0]
